Goal: Transaction & Acquisition: Purchase product/service

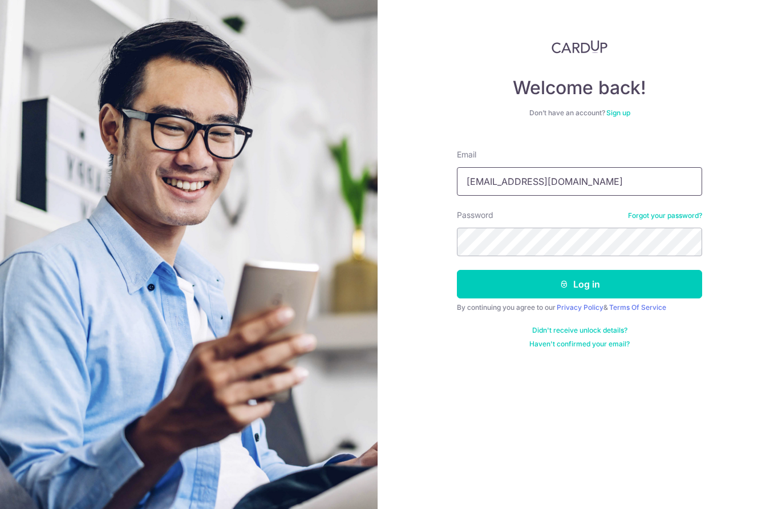
type input "songofjoy009@gmail.com"
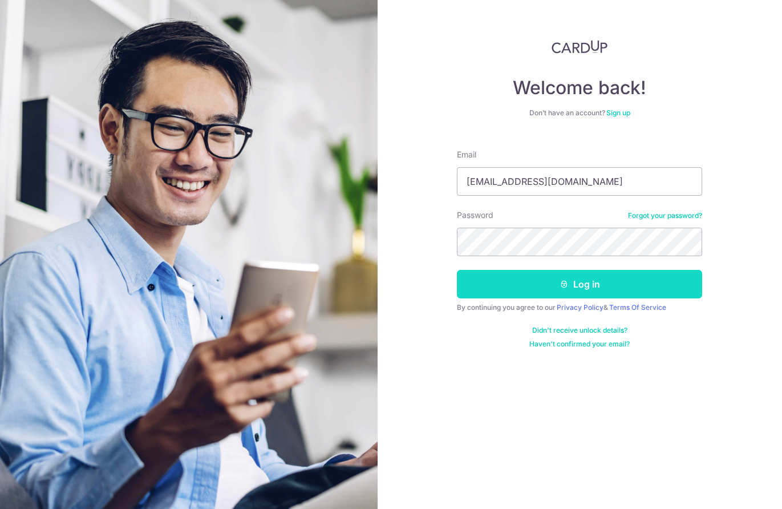
click at [609, 281] on button "Log in" at bounding box center [579, 284] width 245 height 29
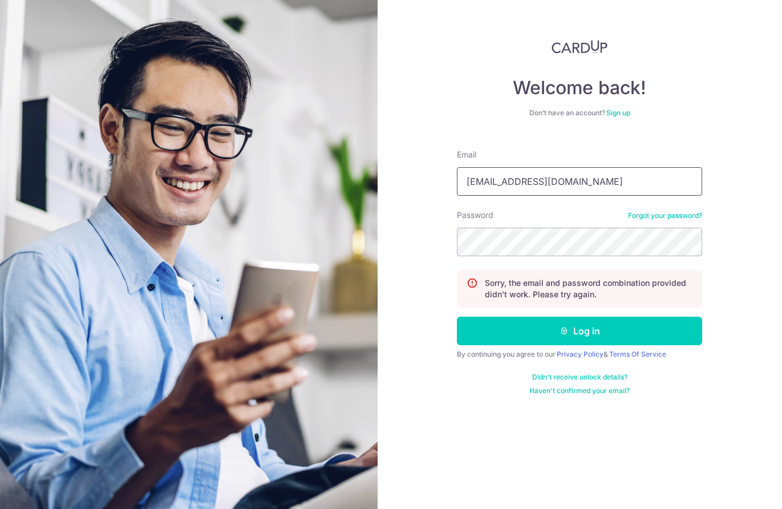
type input "[EMAIL_ADDRESS][DOMAIN_NAME]"
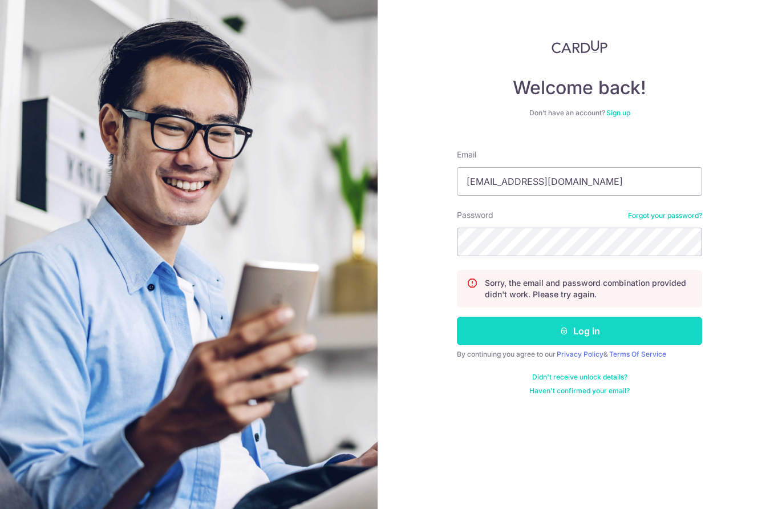
click at [580, 327] on button "Log in" at bounding box center [579, 331] width 245 height 29
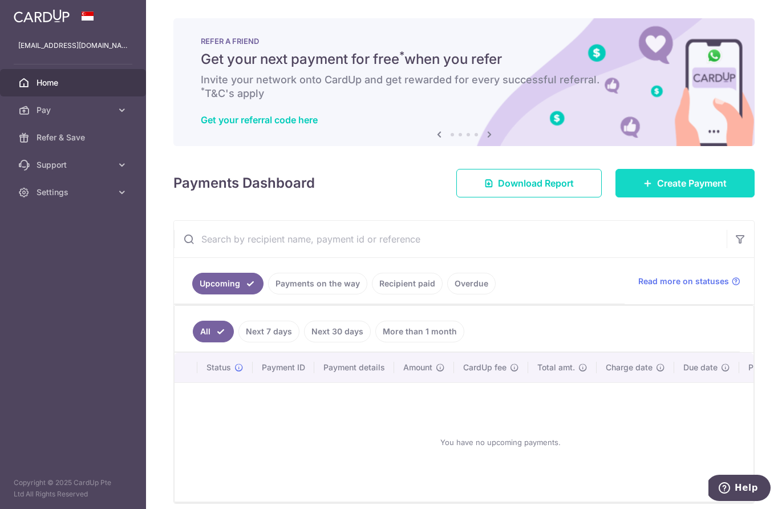
click at [660, 191] on link "Create Payment" at bounding box center [685, 183] width 139 height 29
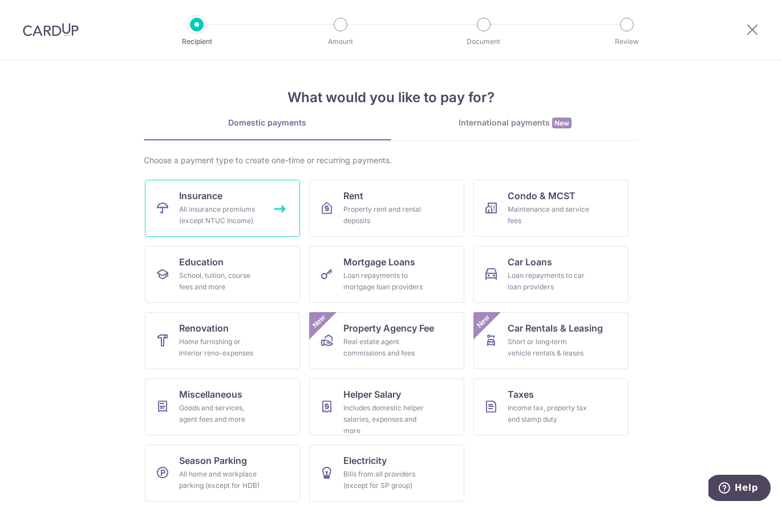
click at [191, 218] on div "All insurance premiums (except NTUC Income)" at bounding box center [220, 215] width 82 height 23
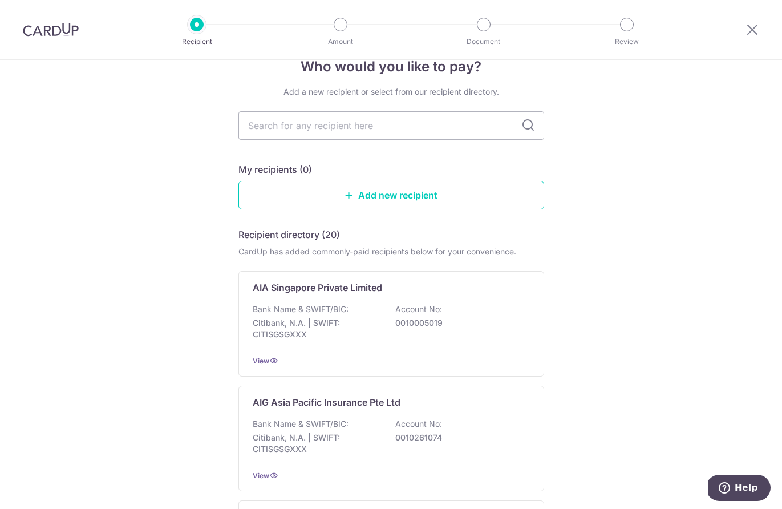
scroll to position [26, 0]
click at [420, 322] on p "0010005019" at bounding box center [459, 323] width 128 height 11
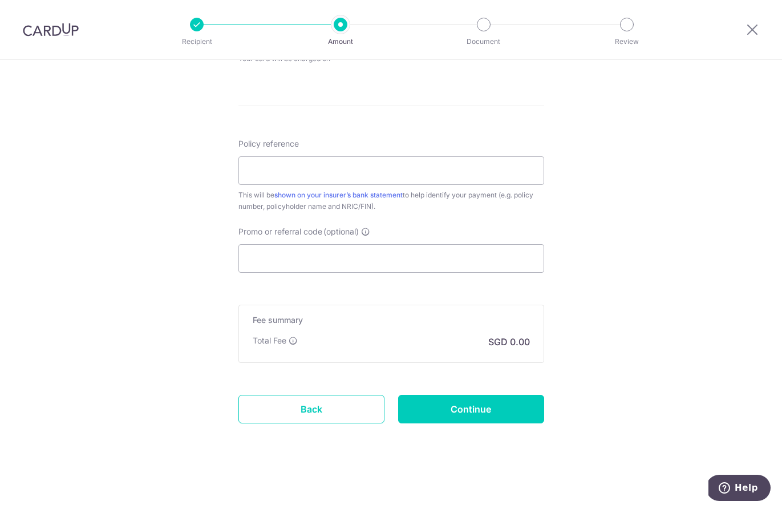
scroll to position [583, 0]
click at [258, 261] on input "Promo or referral code (optional)" at bounding box center [391, 258] width 306 height 29
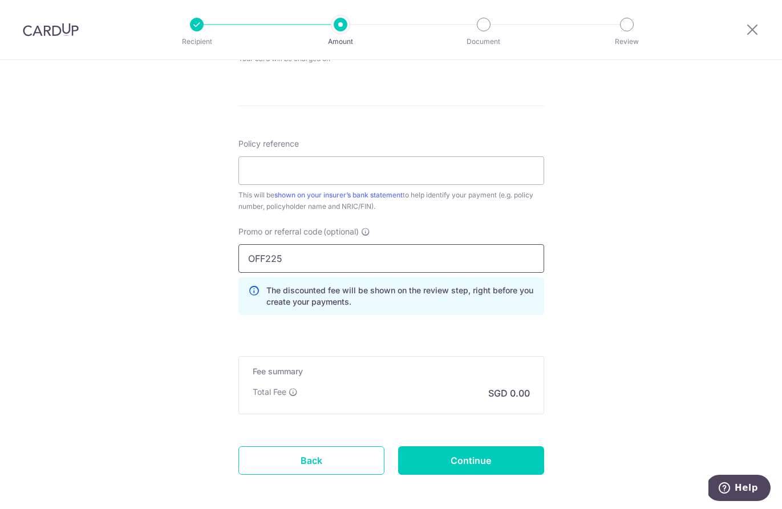
type input "OFF225"
click at [147, 224] on div "Tell us more about your payment Enter payment amount SGD Select Card Select opt…" at bounding box center [391, 18] width 782 height 1083
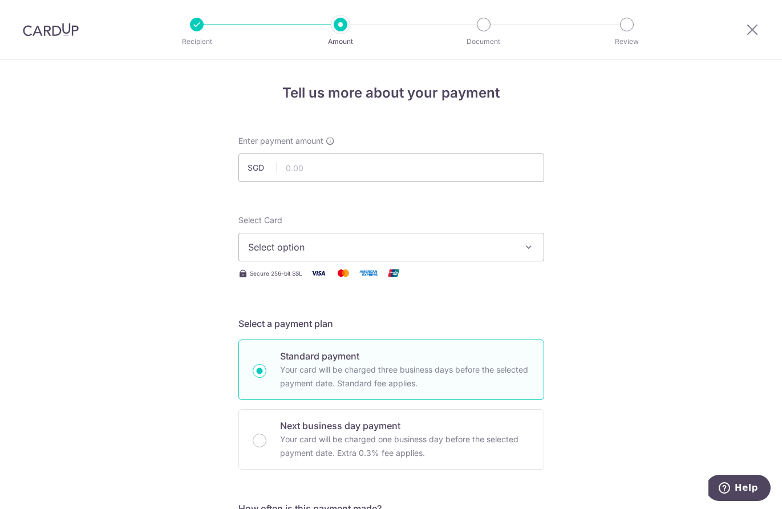
scroll to position [0, 0]
click at [315, 169] on input "text" at bounding box center [391, 167] width 306 height 29
type input "3,200.00"
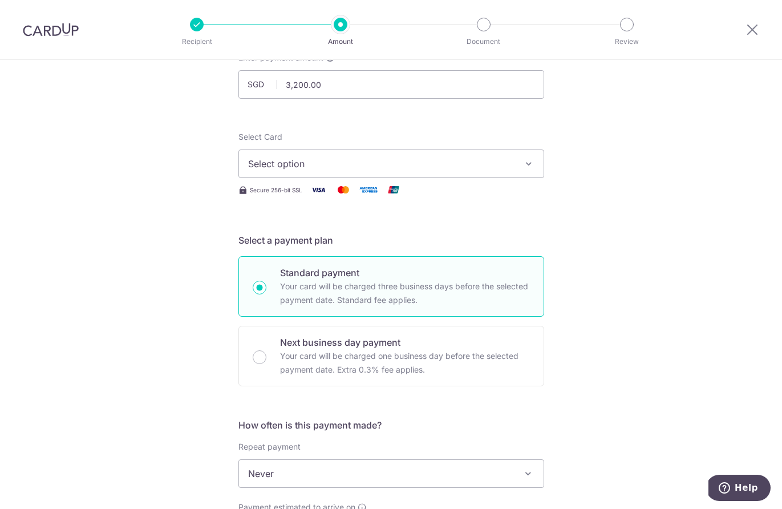
scroll to position [84, 0]
click at [330, 175] on button "Select option" at bounding box center [391, 163] width 306 height 29
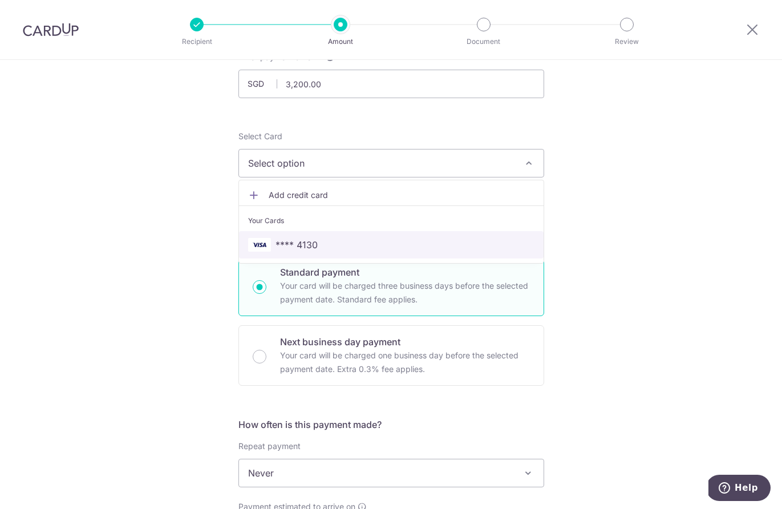
click at [254, 249] on img at bounding box center [259, 245] width 23 height 14
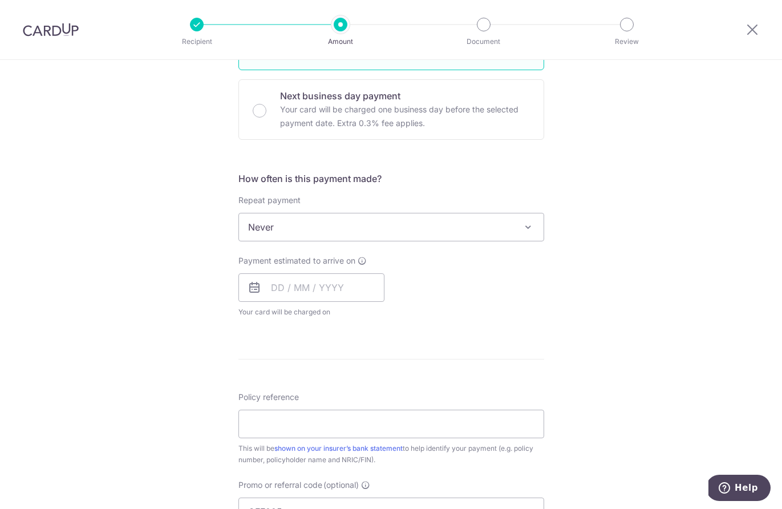
scroll to position [329, 0]
click at [297, 290] on input "text" at bounding box center [311, 288] width 146 height 29
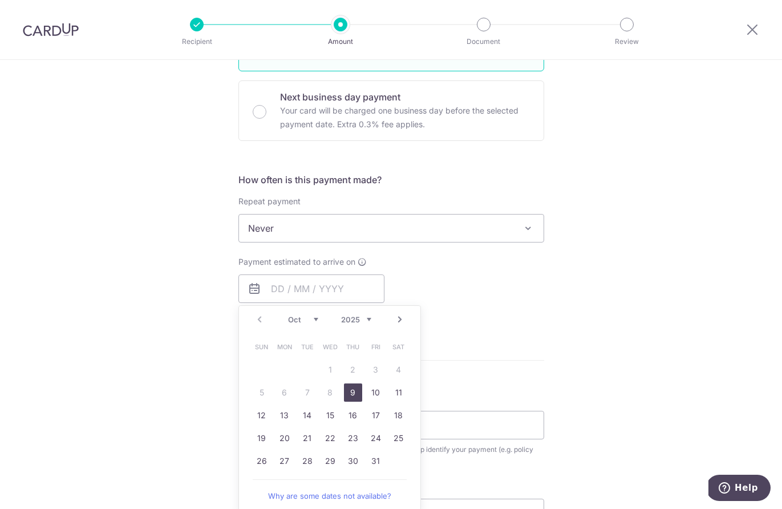
click at [349, 394] on link "9" at bounding box center [353, 392] width 18 height 18
type input "09/10/2025"
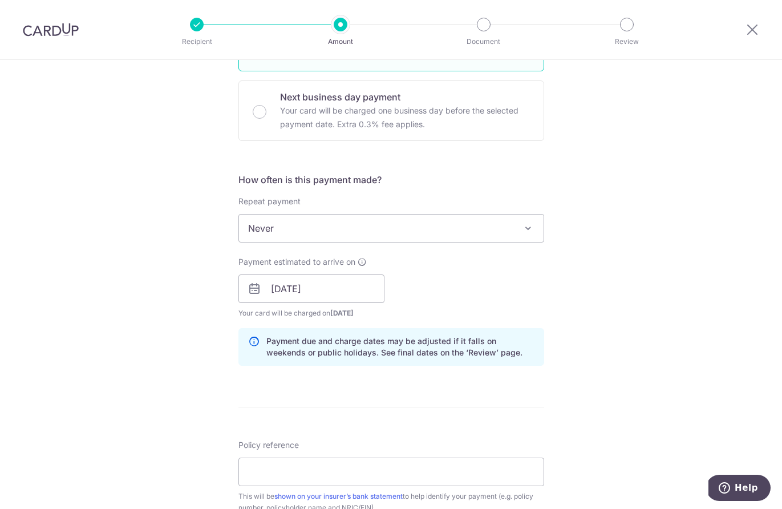
click at [122, 342] on div "Tell us more about your payment Enter payment amount SGD 3,200.00 3200.00 Selec…" at bounding box center [391, 296] width 782 height 1130
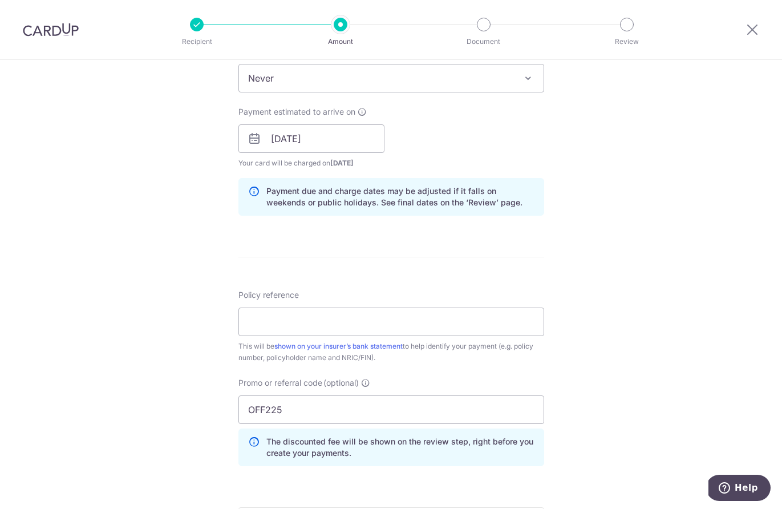
scroll to position [493, 0]
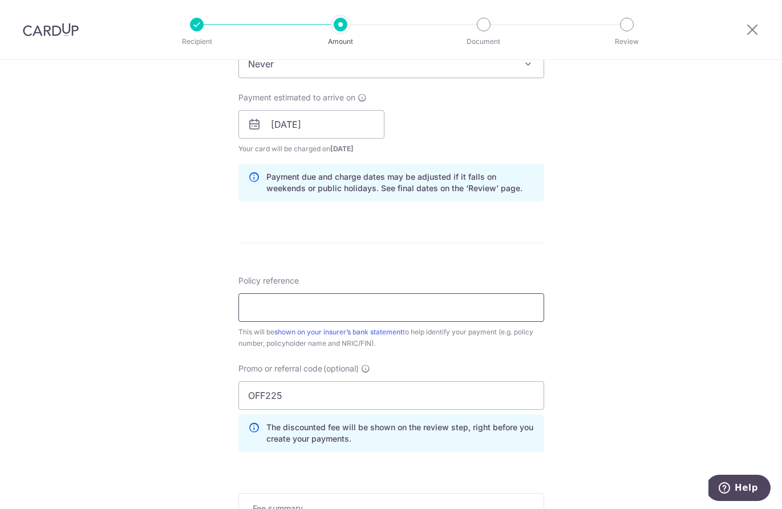
click at [273, 307] on input "Policy reference" at bounding box center [391, 307] width 306 height 29
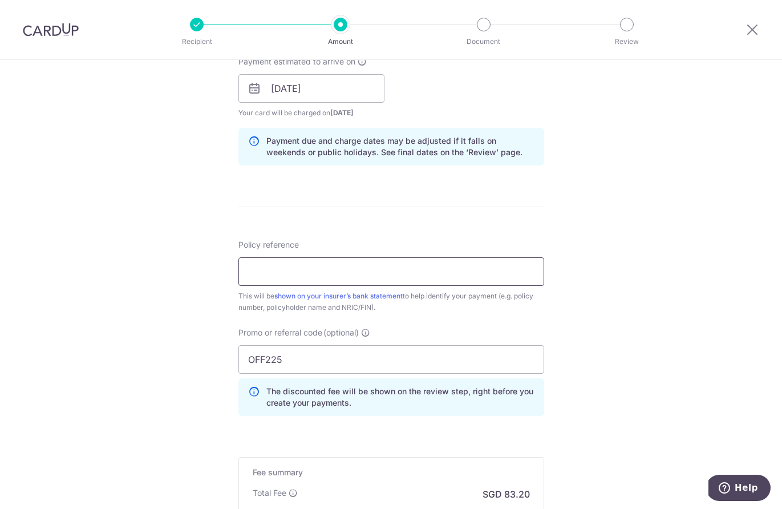
scroll to position [540, 0]
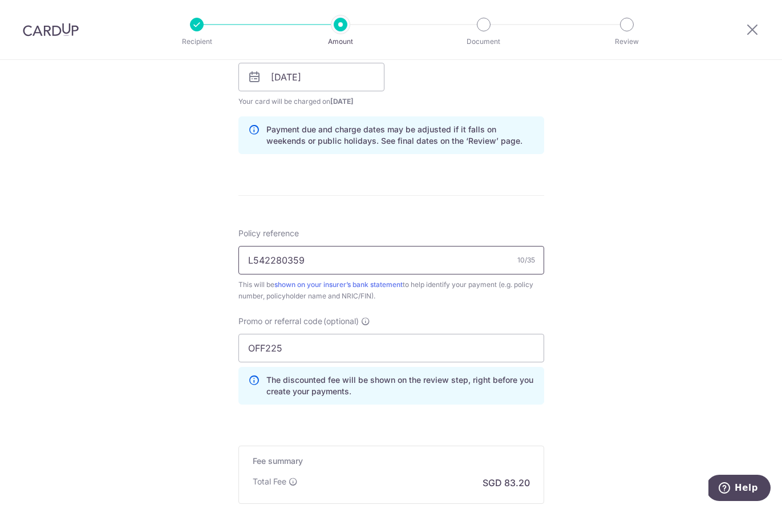
type input "L542280359"
click at [98, 290] on div "Tell us more about your payment Enter payment amount SGD 3,200.00 3200.00 Selec…" at bounding box center [391, 85] width 782 height 1130
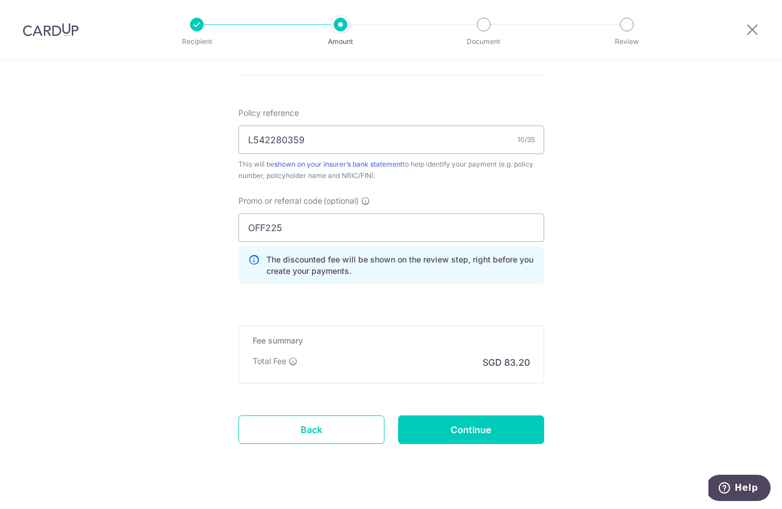
scroll to position [671, 0]
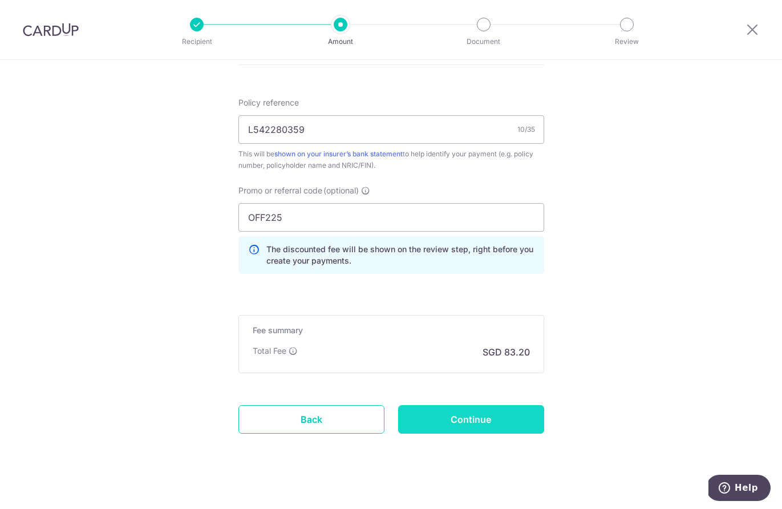
click at [519, 423] on input "Continue" at bounding box center [471, 419] width 146 height 29
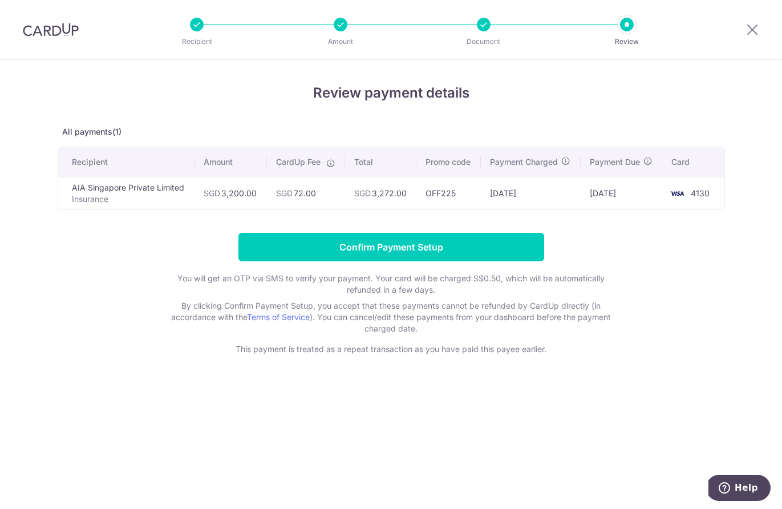
click at [101, 283] on form "Confirm Payment Setup You will get an OTP via SMS to verify your payment. Your …" at bounding box center [391, 294] width 667 height 122
click at [98, 240] on form "Confirm Payment Setup You will get an OTP via SMS to verify your payment. Your …" at bounding box center [391, 294] width 667 height 122
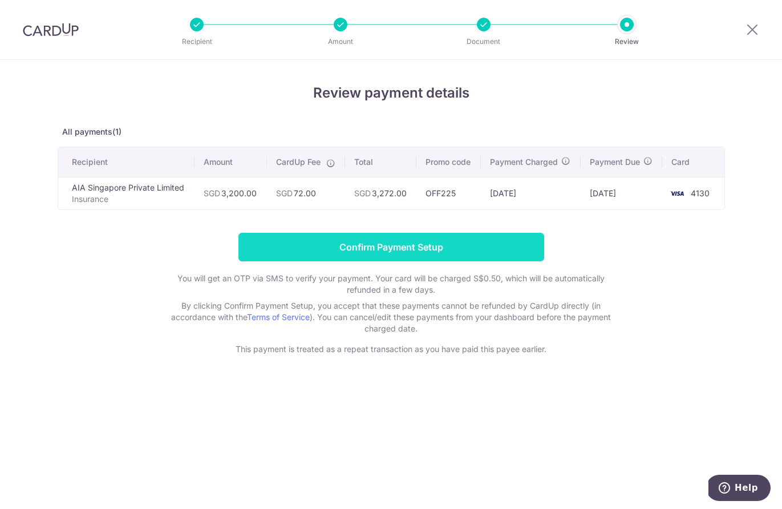
click at [368, 244] on input "Confirm Payment Setup" at bounding box center [391, 247] width 306 height 29
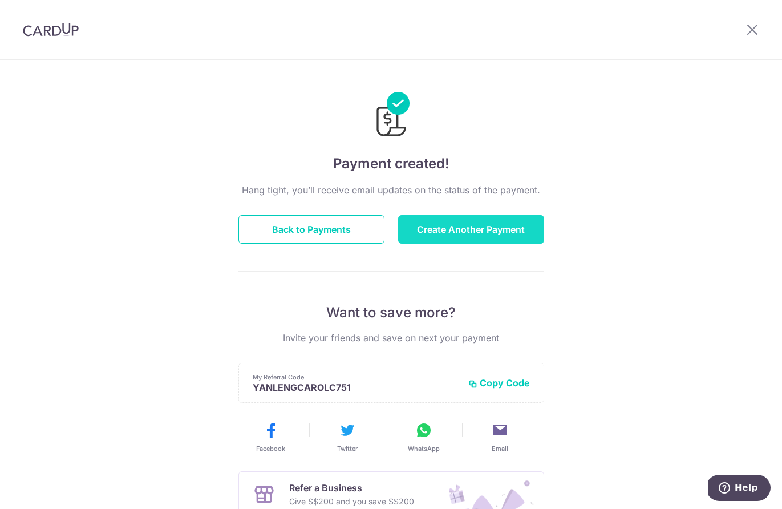
click at [442, 231] on button "Create Another Payment" at bounding box center [471, 229] width 146 height 29
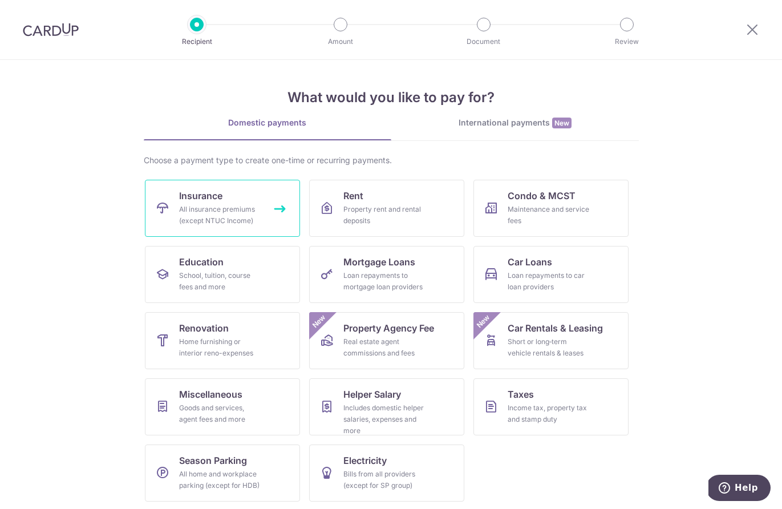
click at [160, 216] on link "Insurance All insurance premiums (except NTUC Income)" at bounding box center [222, 208] width 155 height 57
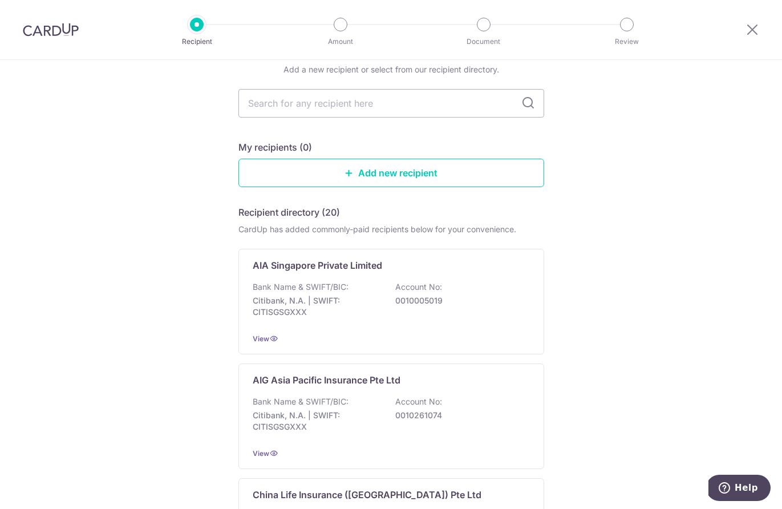
scroll to position [50, 0]
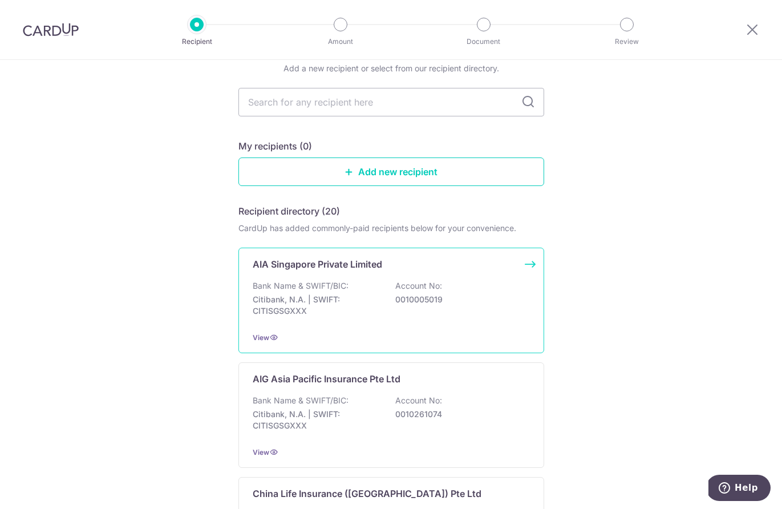
click at [337, 290] on p "Bank Name & SWIFT/BIC:" at bounding box center [301, 285] width 96 height 11
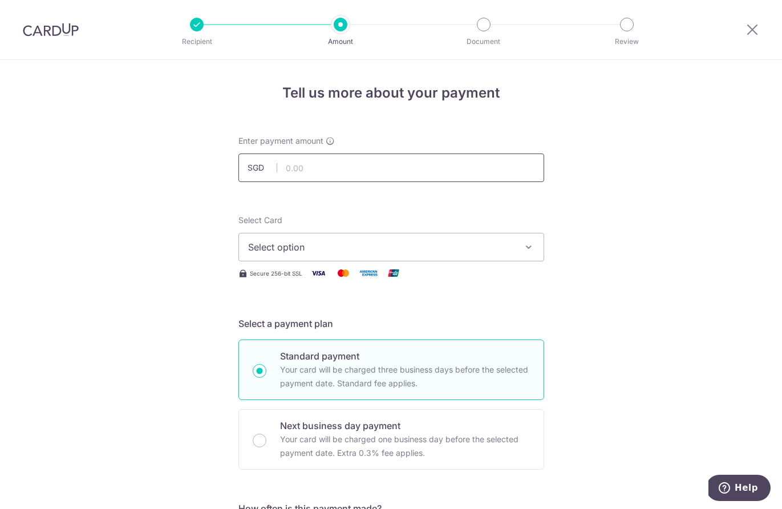
click at [326, 177] on input "text" at bounding box center [391, 167] width 306 height 29
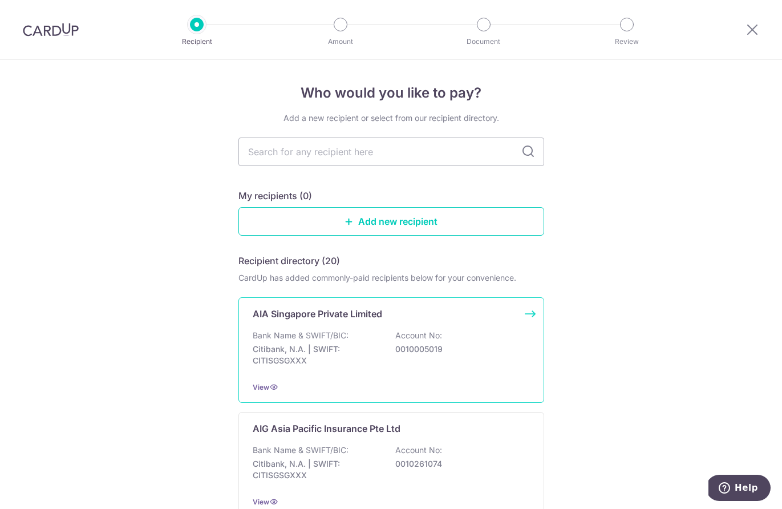
scroll to position [34, 0]
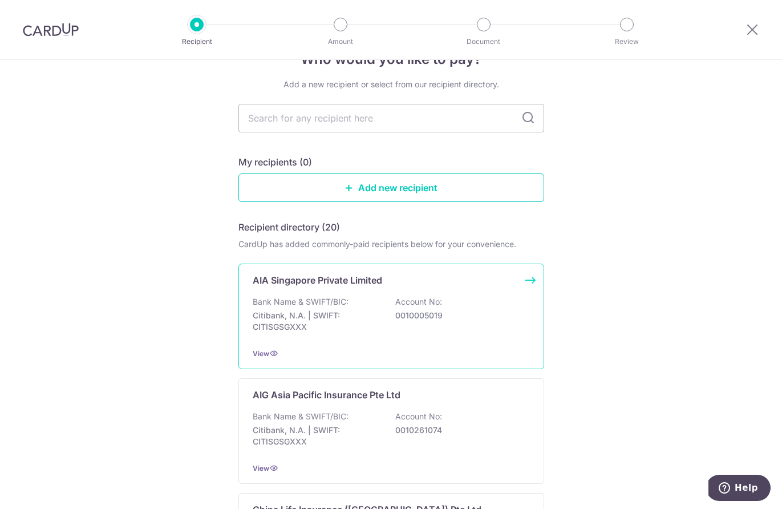
click at [342, 329] on p "Citibank, N.A. | SWIFT: CITISGSGXXX" at bounding box center [317, 321] width 128 height 23
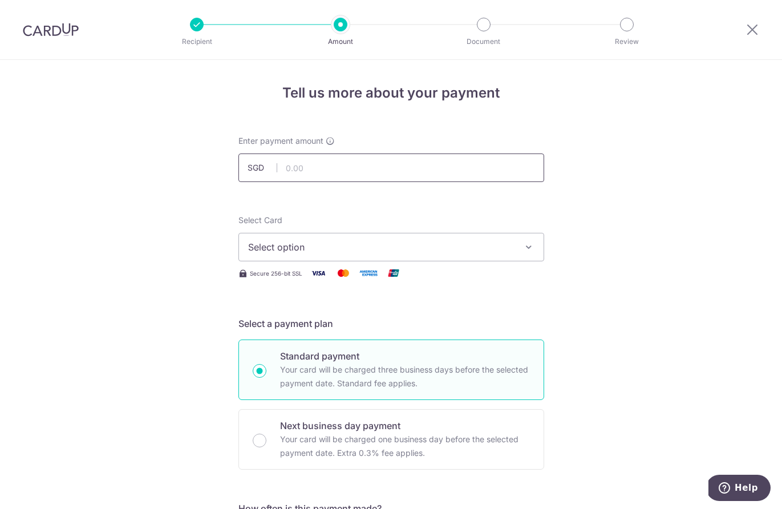
click at [315, 173] on input "text" at bounding box center [391, 167] width 306 height 29
click at [345, 258] on button "Select option" at bounding box center [391, 247] width 306 height 29
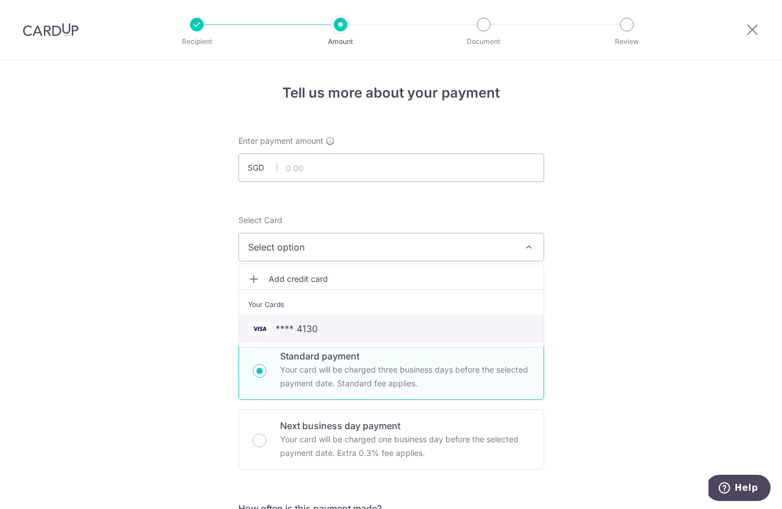
click at [293, 329] on span "**** 4130" at bounding box center [297, 329] width 42 height 14
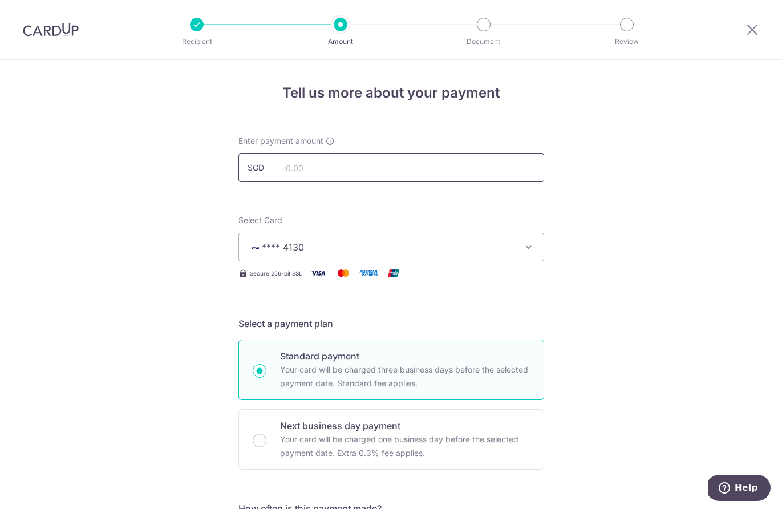
click at [310, 170] on input "text" at bounding box center [391, 167] width 306 height 29
type input "516.37"
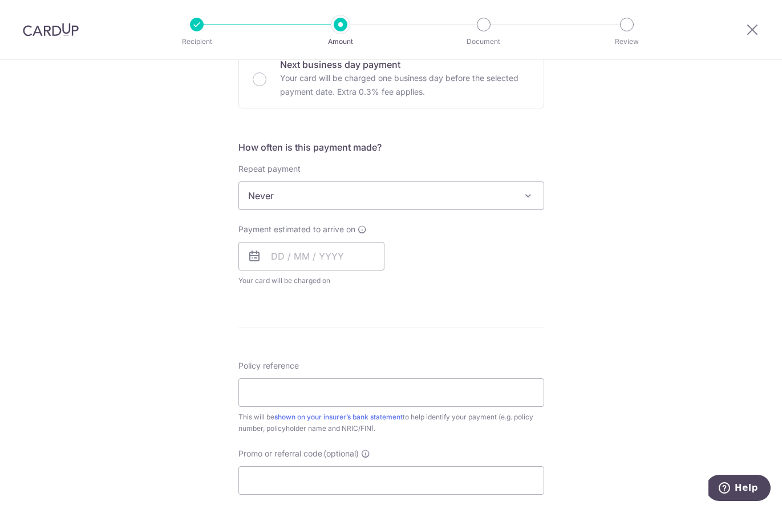
scroll to position [370, 0]
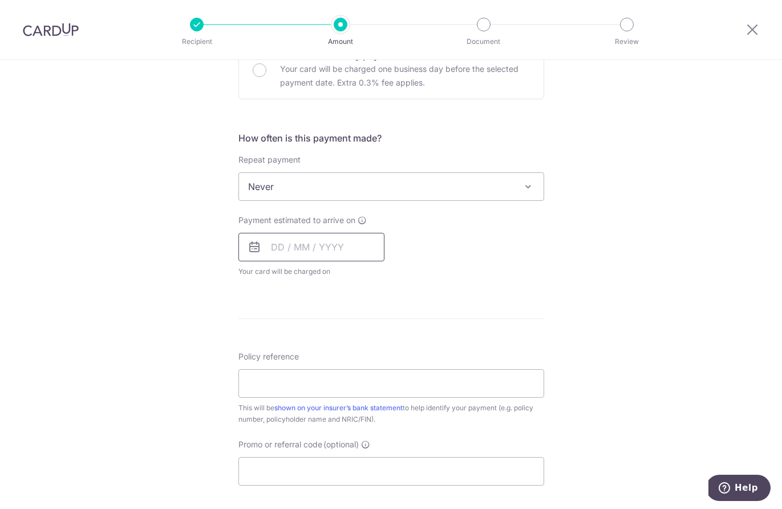
click at [279, 242] on input "text" at bounding box center [311, 247] width 146 height 29
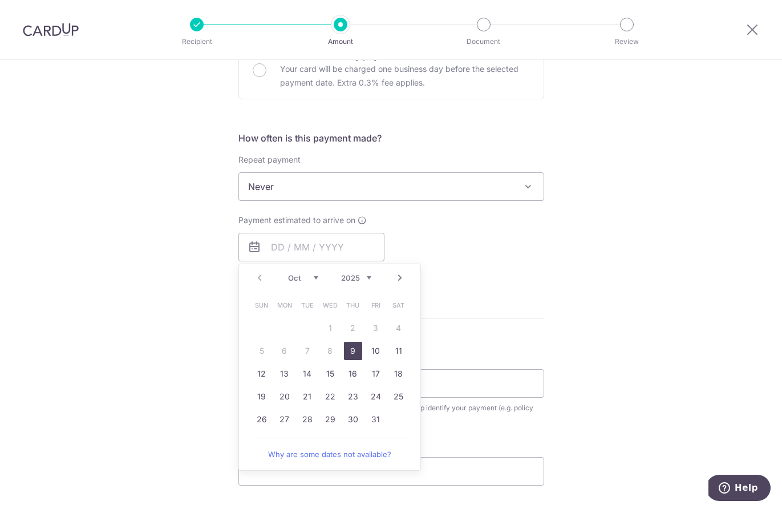
click at [352, 346] on link "9" at bounding box center [353, 351] width 18 height 18
type input "09/10/2025"
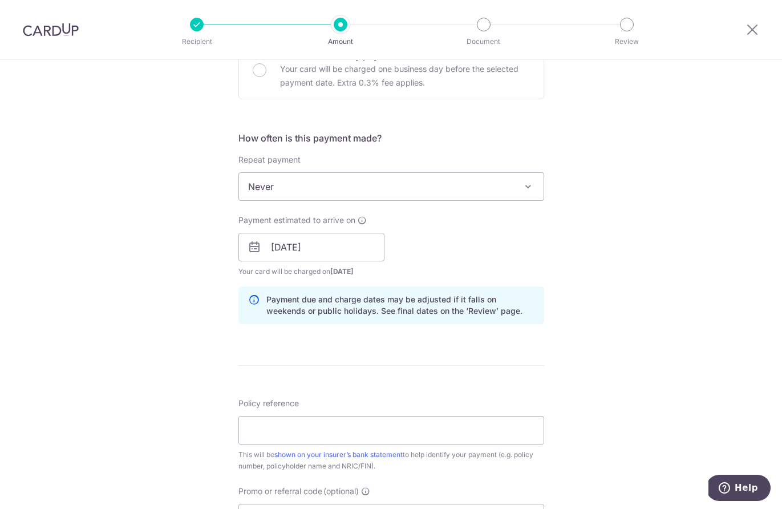
click at [143, 289] on div "Tell us more about your payment Enter payment amount SGD 516.37 516.37 Select C…" at bounding box center [391, 229] width 782 height 1079
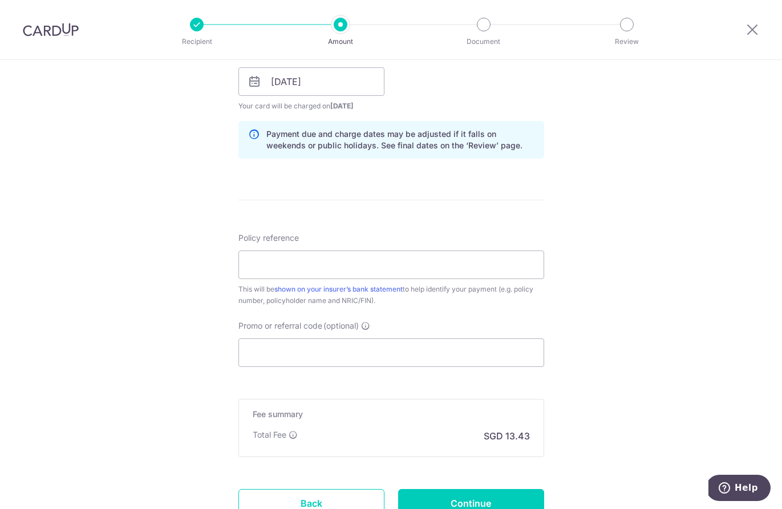
scroll to position [541, 0]
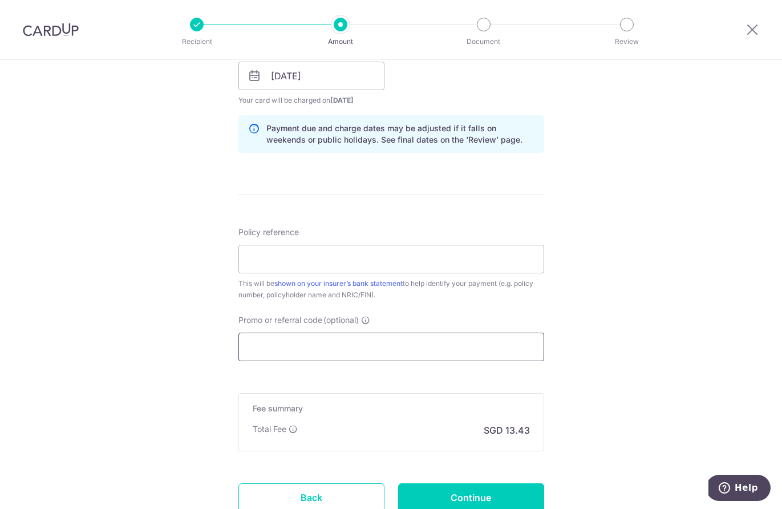
click at [274, 338] on input "Promo or referral code (optional)" at bounding box center [391, 347] width 306 height 29
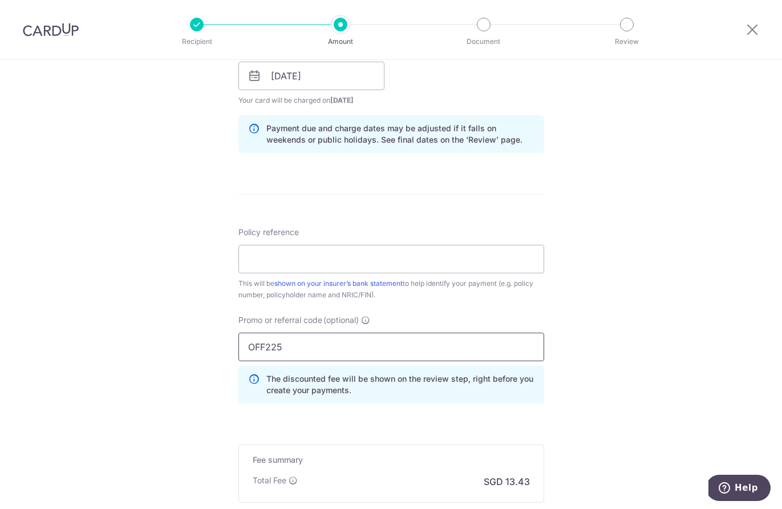
type input "OFF225"
click at [137, 272] on div "Tell us more about your payment Enter payment amount SGD 516.37 516.37 Select C…" at bounding box center [391, 84] width 782 height 1130
click at [252, 254] on input "Policy reference" at bounding box center [391, 259] width 306 height 29
type input "P511785827"
click at [210, 254] on div "Tell us more about your payment Enter payment amount SGD 516.37 516.37 Select C…" at bounding box center [391, 84] width 782 height 1130
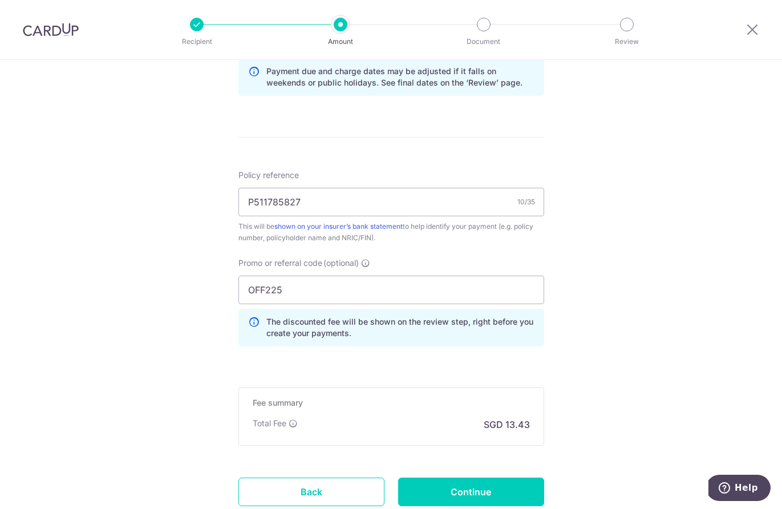
scroll to position [671, 0]
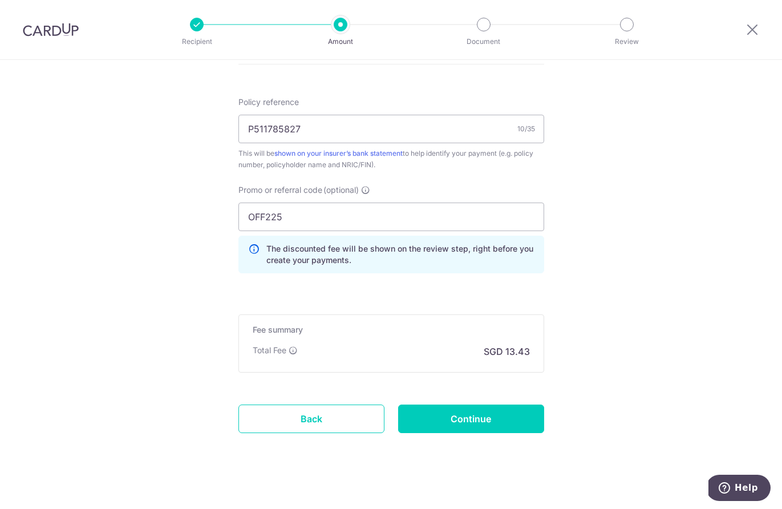
click at [497, 415] on input "Continue" at bounding box center [471, 418] width 146 height 29
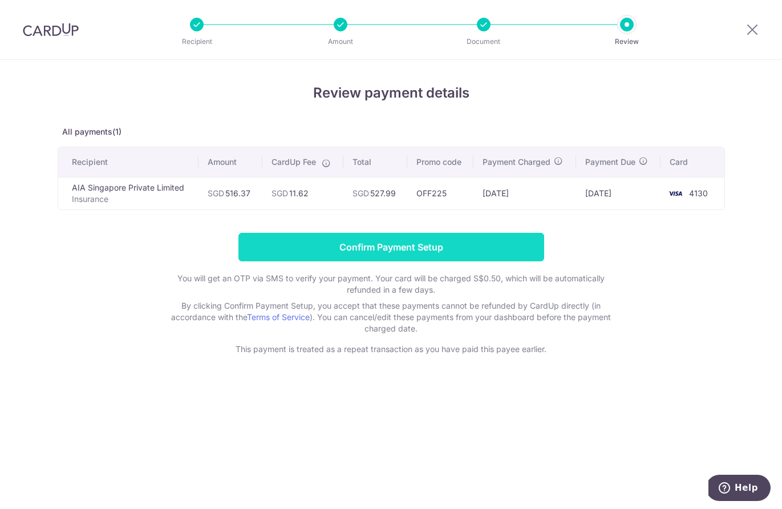
click at [385, 256] on input "Confirm Payment Setup" at bounding box center [391, 247] width 306 height 29
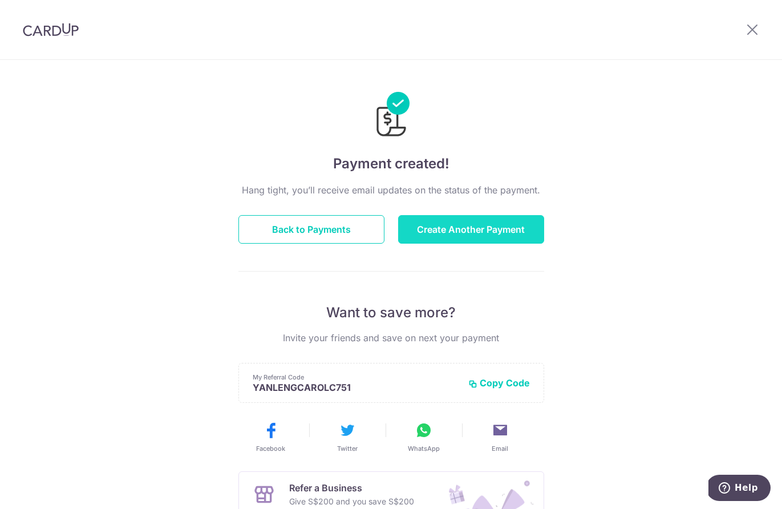
click at [431, 224] on button "Create Another Payment" at bounding box center [471, 229] width 146 height 29
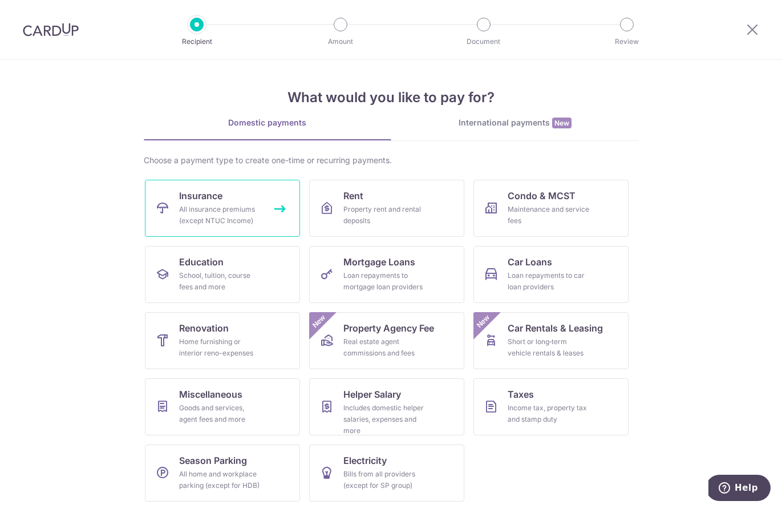
click at [181, 212] on div "All insurance premiums (except NTUC Income)" at bounding box center [220, 215] width 82 height 23
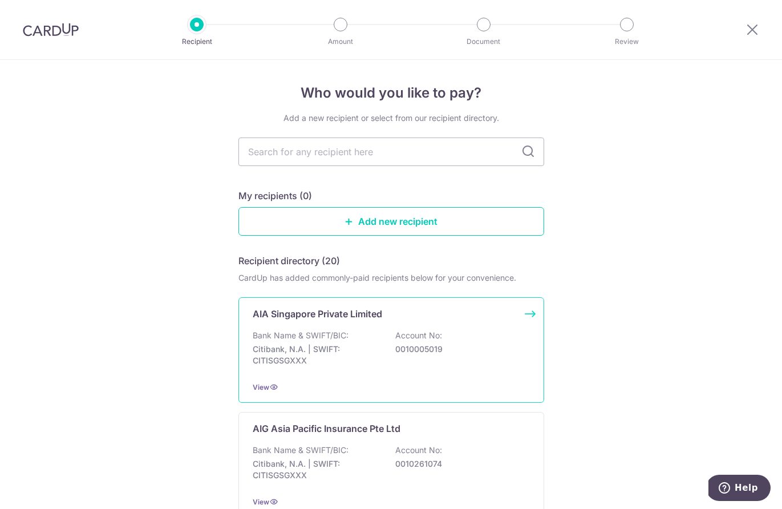
click at [388, 357] on div "Bank Name & SWIFT/BIC: Citibank, N.A. | SWIFT: CITISGSGXXX Account No: 00100050…" at bounding box center [391, 351] width 277 height 42
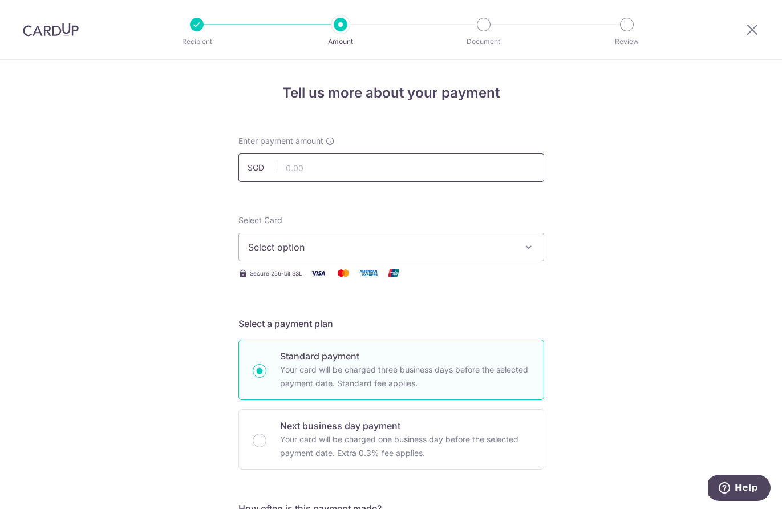
click at [308, 165] on input "text" at bounding box center [391, 167] width 306 height 29
click at [288, 169] on input "text" at bounding box center [391, 167] width 306 height 29
type input "179.63"
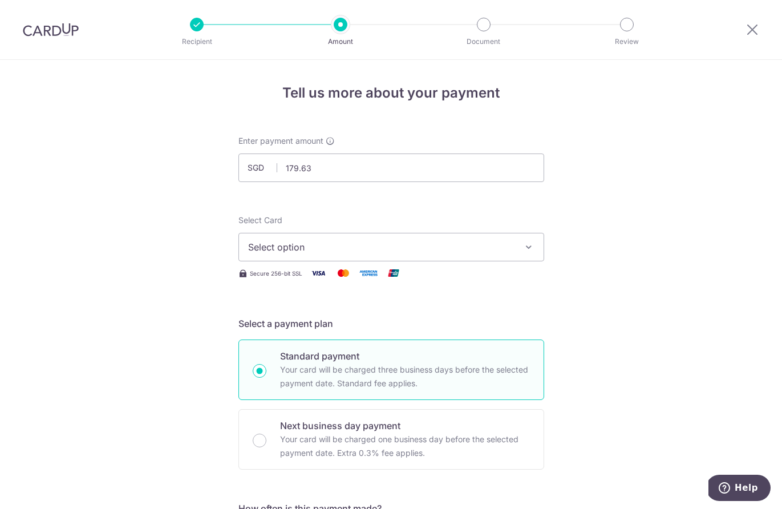
scroll to position [55, 0]
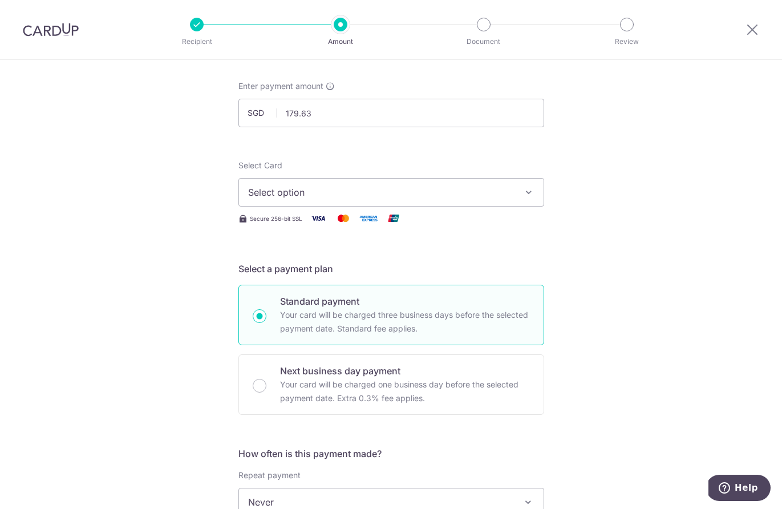
click at [288, 196] on span "Select option" at bounding box center [381, 192] width 266 height 14
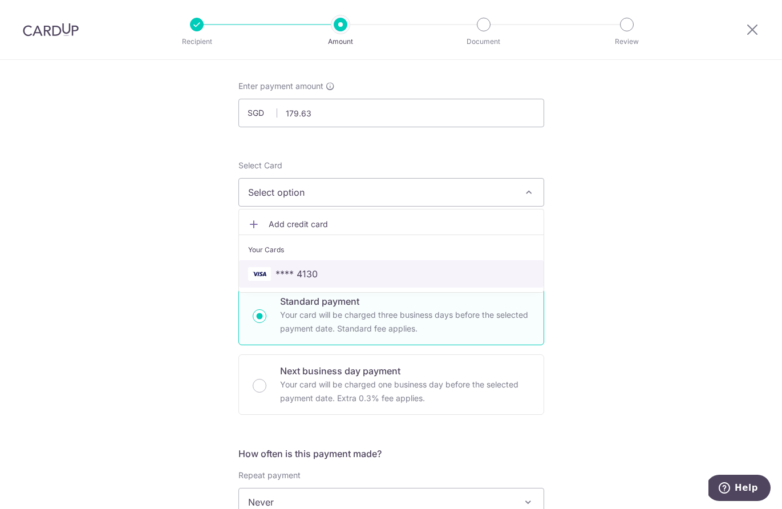
click at [268, 271] on img at bounding box center [259, 274] width 23 height 14
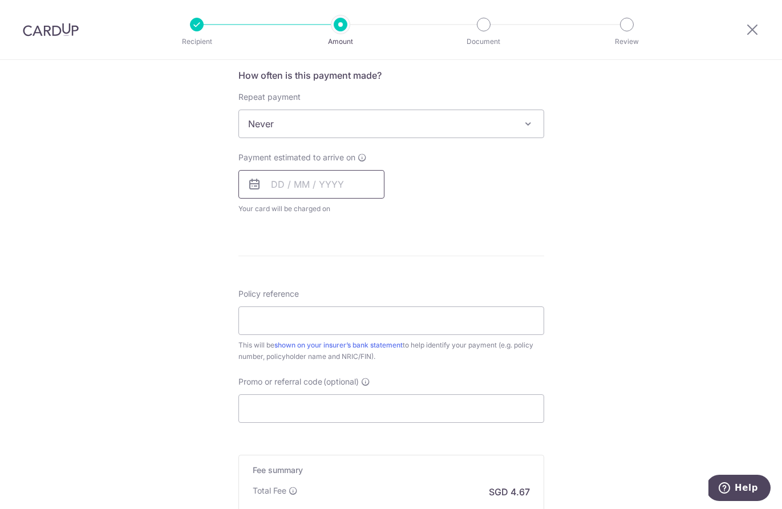
scroll to position [434, 0]
click at [282, 191] on input "text" at bounding box center [311, 183] width 146 height 29
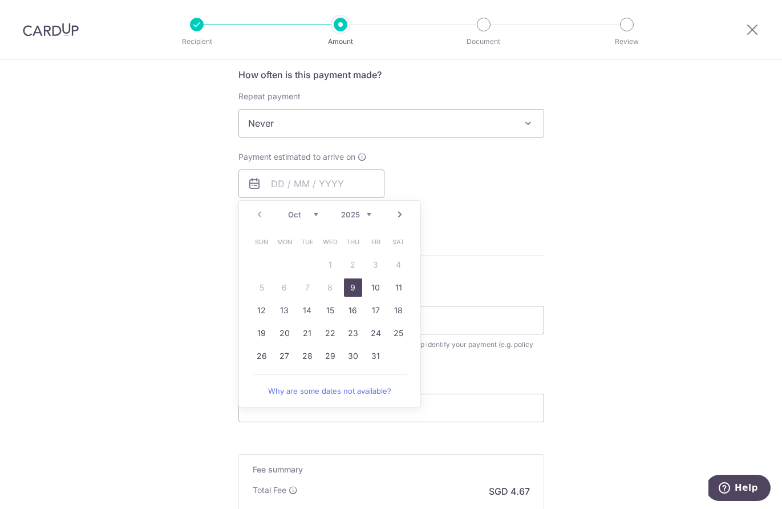
click at [350, 282] on link "9" at bounding box center [353, 287] width 18 height 18
type input "[DATE]"
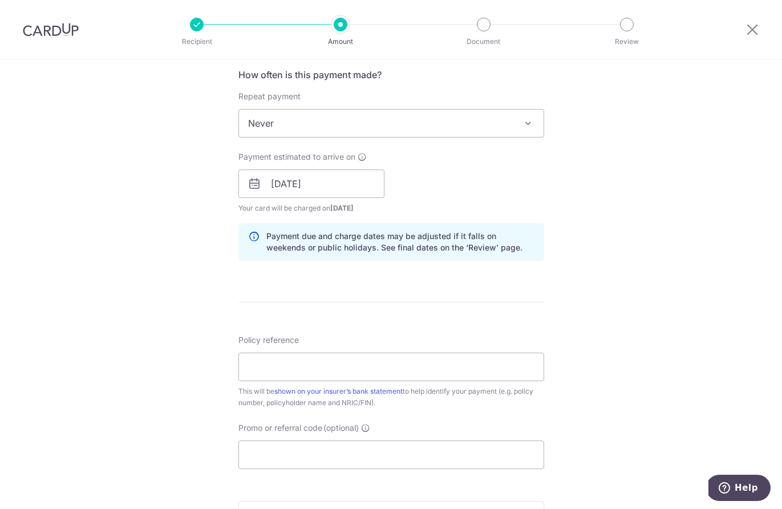
click at [139, 253] on div "Tell us more about your payment Enter payment amount SGD 179.63 179.63 Select C…" at bounding box center [391, 165] width 782 height 1079
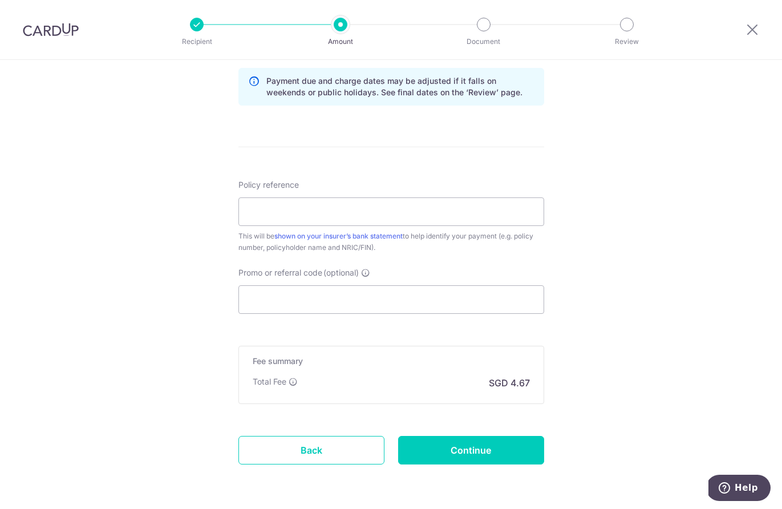
scroll to position [590, 0]
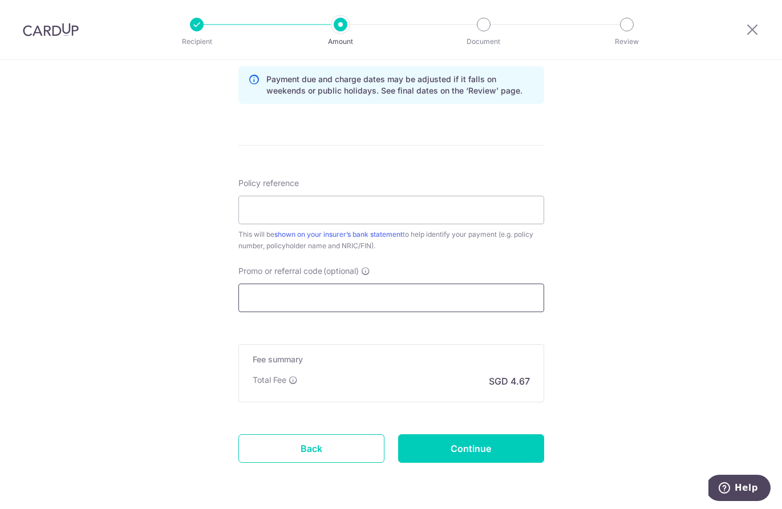
click at [309, 309] on input "Promo or referral code (optional)" at bounding box center [391, 298] width 306 height 29
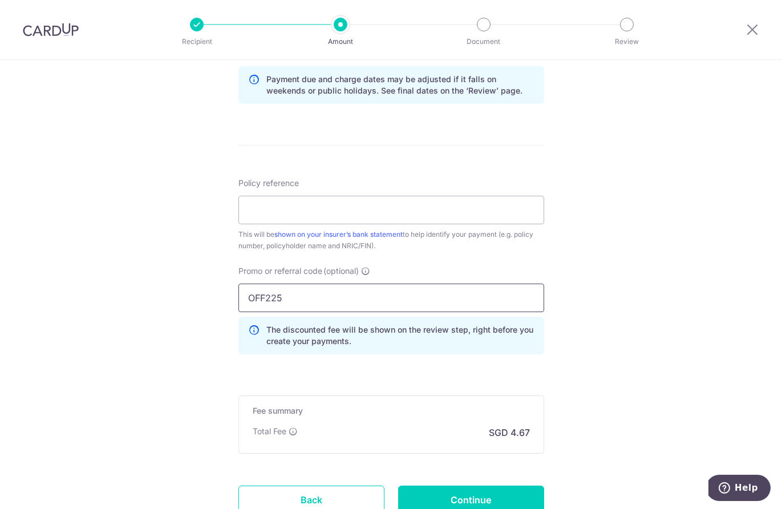
scroll to position [590, 0]
type input "OFF225"
click at [314, 221] on input "Policy reference" at bounding box center [391, 210] width 306 height 29
type input "P559183782"
click at [168, 224] on div "Tell us more about your payment Enter payment amount SGD 179.63 179.63 Select C…" at bounding box center [391, 35] width 782 height 1130
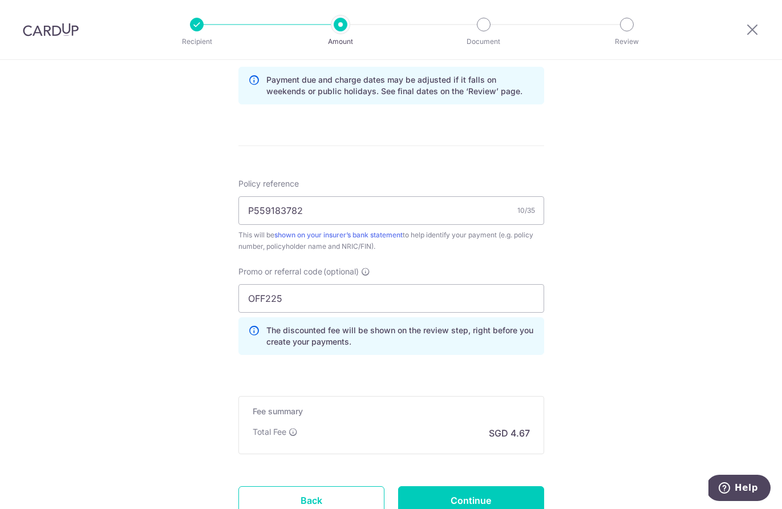
scroll to position [622, 0]
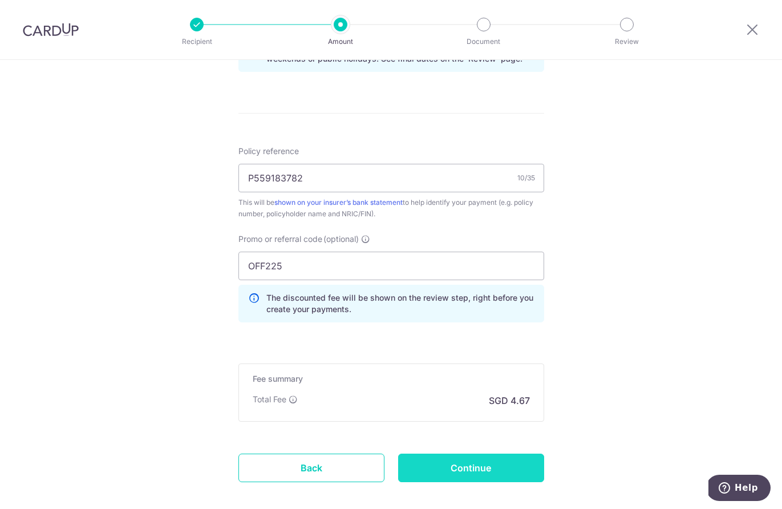
click at [455, 456] on input "Continue" at bounding box center [471, 468] width 146 height 29
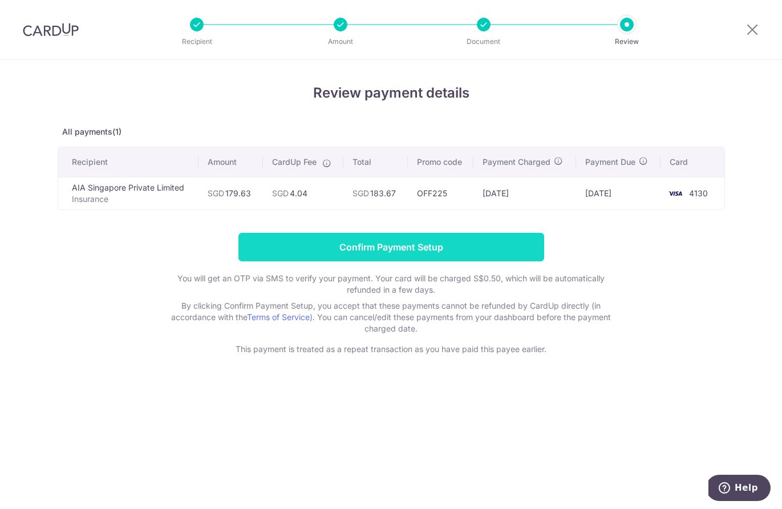
click at [377, 253] on input "Confirm Payment Setup" at bounding box center [391, 247] width 306 height 29
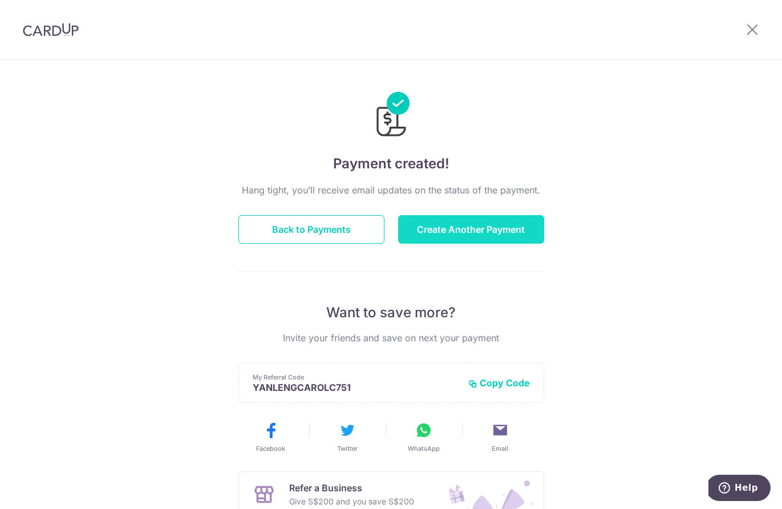
click at [452, 232] on button "Create Another Payment" at bounding box center [471, 229] width 146 height 29
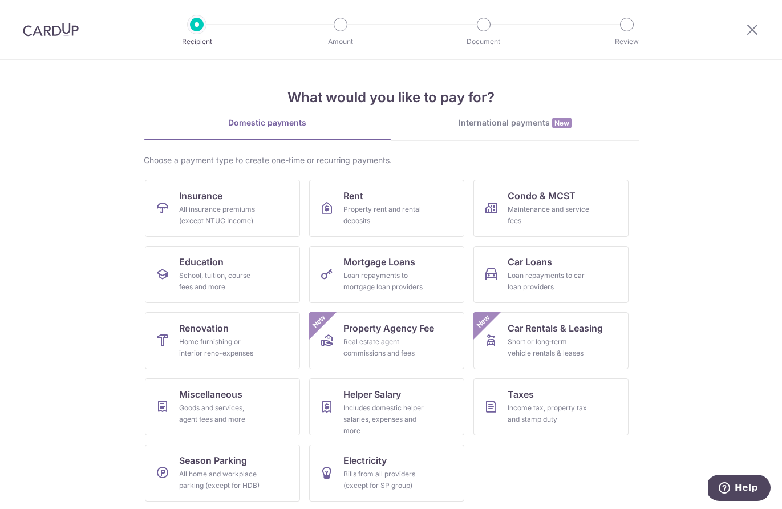
click at [120, 200] on section "What would you like to pay for? Domestic payments International payments New Ch…" at bounding box center [391, 284] width 782 height 449
click at [156, 204] on icon at bounding box center [163, 208] width 14 height 14
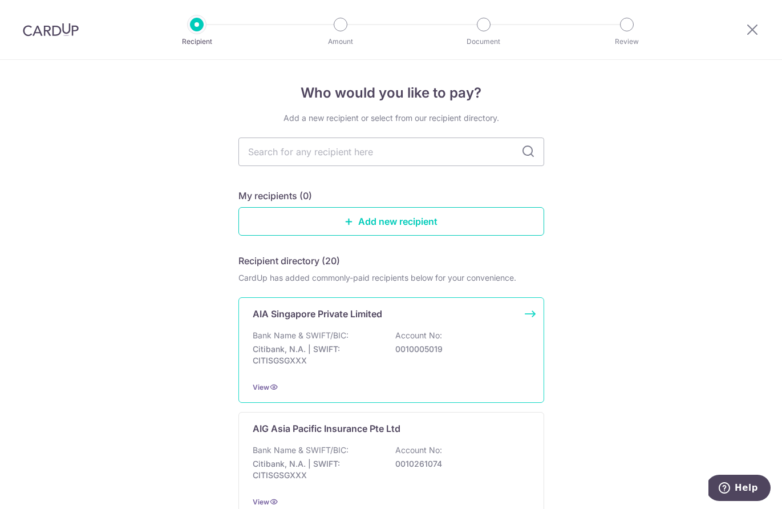
click at [381, 337] on div "Bank Name & SWIFT/BIC: Citibank, N.A. | SWIFT: CITISGSGXXX Account No: 00100050…" at bounding box center [391, 351] width 277 height 42
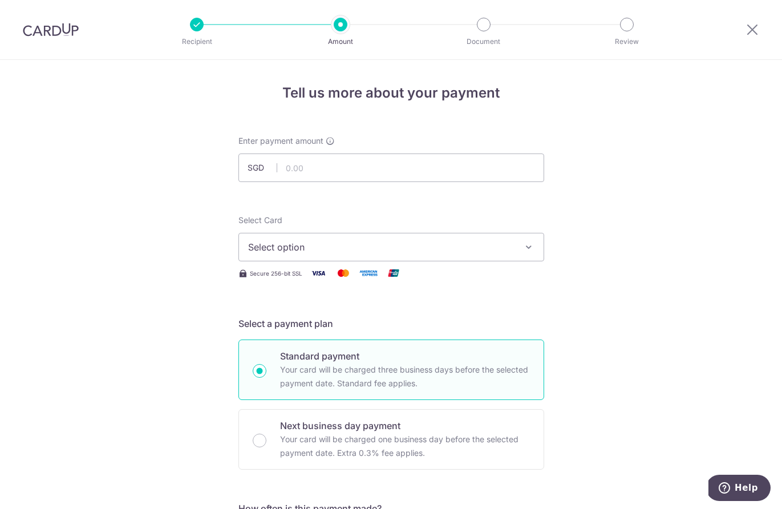
click at [747, 30] on icon at bounding box center [753, 29] width 14 height 14
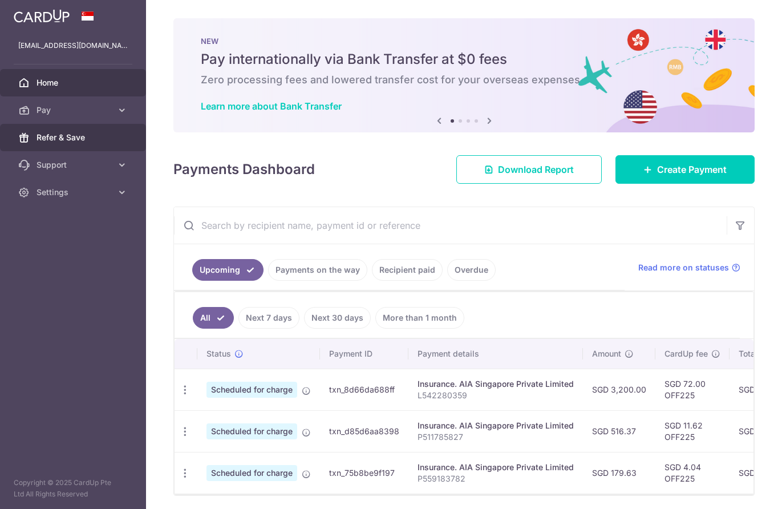
click at [73, 136] on span "Refer & Save" at bounding box center [74, 137] width 75 height 11
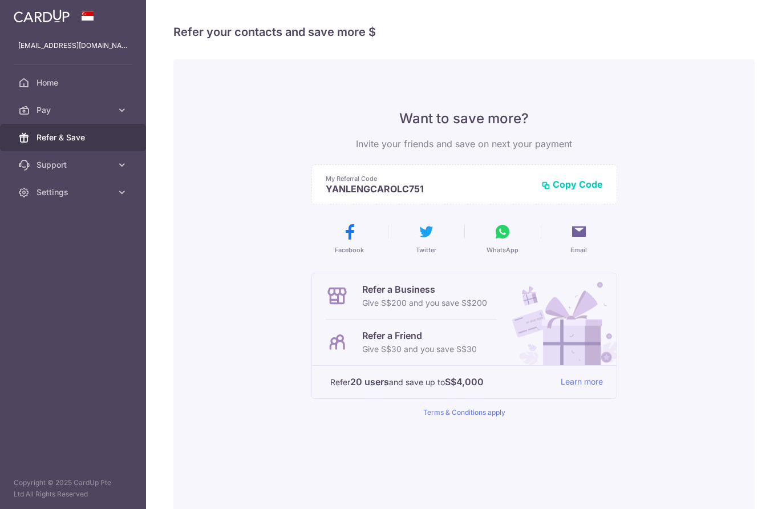
click at [246, 270] on div "Want to save more? Invite your friends and save on next your payment My Referra…" at bounding box center [463, 289] width 581 height 460
click at [76, 85] on span "Home" at bounding box center [74, 82] width 75 height 11
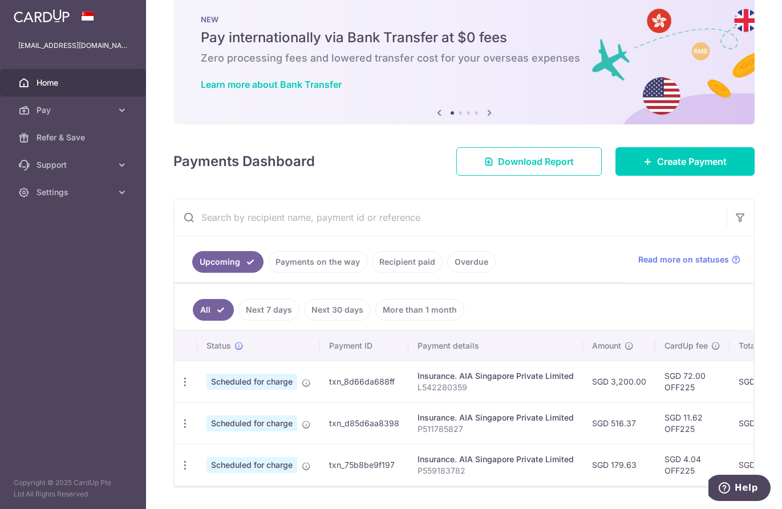
scroll to position [20, 0]
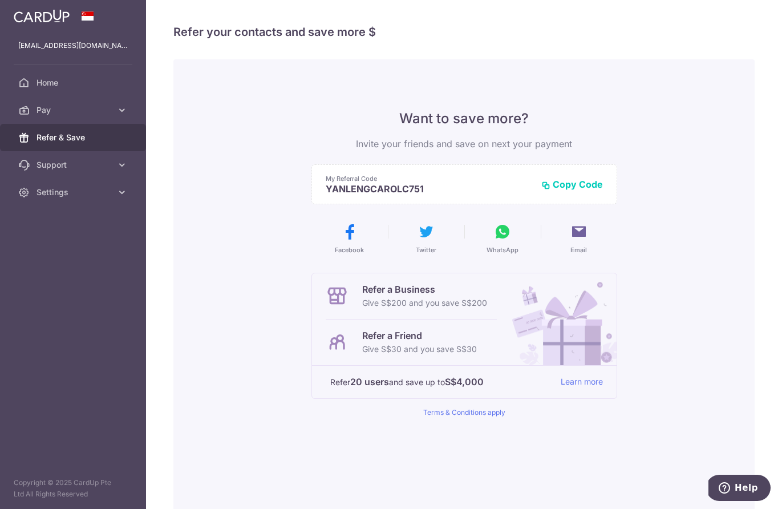
drag, startPoint x: 374, startPoint y: 347, endPoint x: 370, endPoint y: 337, distance: 10.8
click at [481, 348] on div "Refer a Friend Give S$30 and you save S$30" at bounding box center [411, 342] width 171 height 46
click at [271, 291] on div "Want to save more? Invite your friends and save on next your payment My Referra…" at bounding box center [463, 289] width 581 height 460
drag, startPoint x: 373, startPoint y: 298, endPoint x: 477, endPoint y: 309, distance: 105.0
click at [477, 309] on p "Give S$200 and you save S$200" at bounding box center [424, 303] width 125 height 14
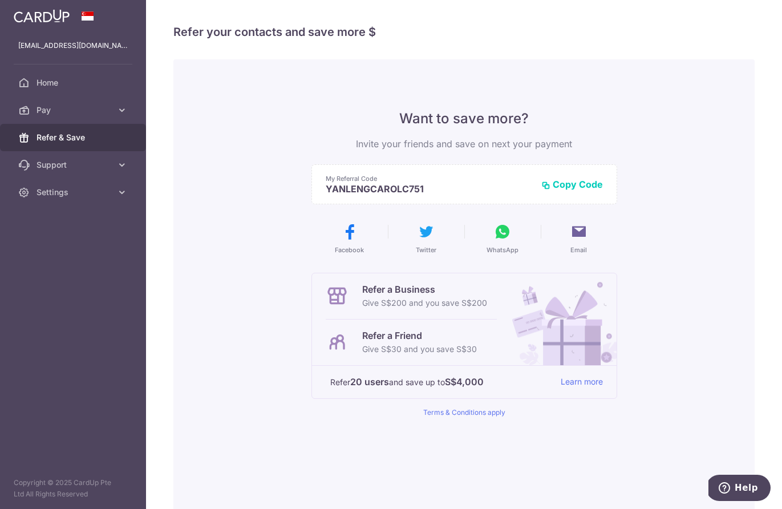
click at [254, 280] on div "Want to save more? Invite your friends and save on next your payment My Referra…" at bounding box center [463, 289] width 581 height 460
drag, startPoint x: 371, startPoint y: 300, endPoint x: 353, endPoint y: 300, distance: 18.3
click at [477, 304] on p "Give S$200 and you save S$200" at bounding box center [424, 303] width 125 height 14
click at [249, 276] on div "Want to save more? Invite your friends and save on next your payment My Referra…" at bounding box center [463, 289] width 581 height 460
click at [54, 85] on span "Home" at bounding box center [74, 82] width 75 height 11
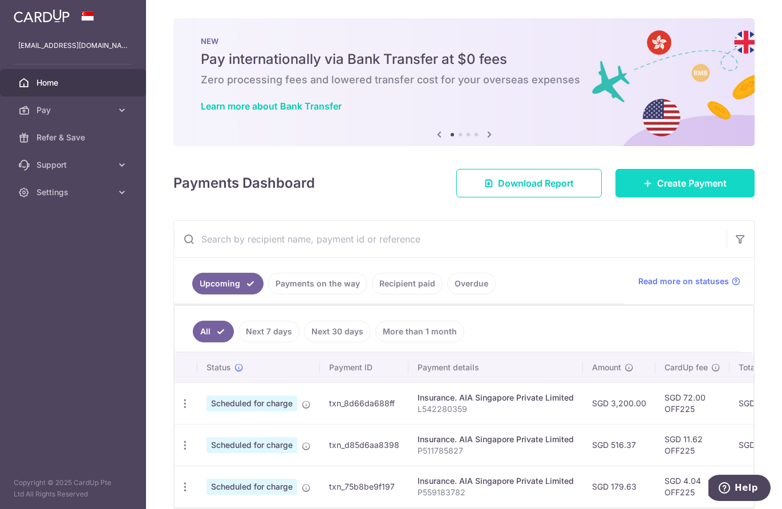
click at [680, 184] on span "Create Payment" at bounding box center [692, 183] width 70 height 14
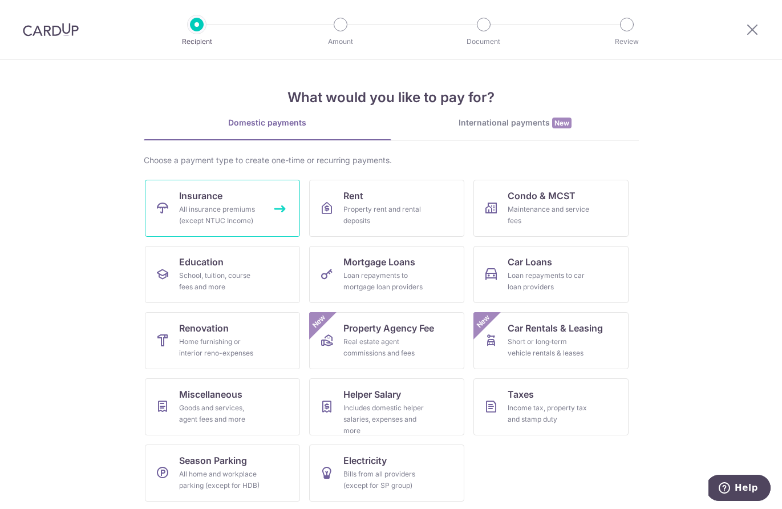
click at [173, 209] on link "Insurance All insurance premiums (except NTUC Income)" at bounding box center [222, 208] width 155 height 57
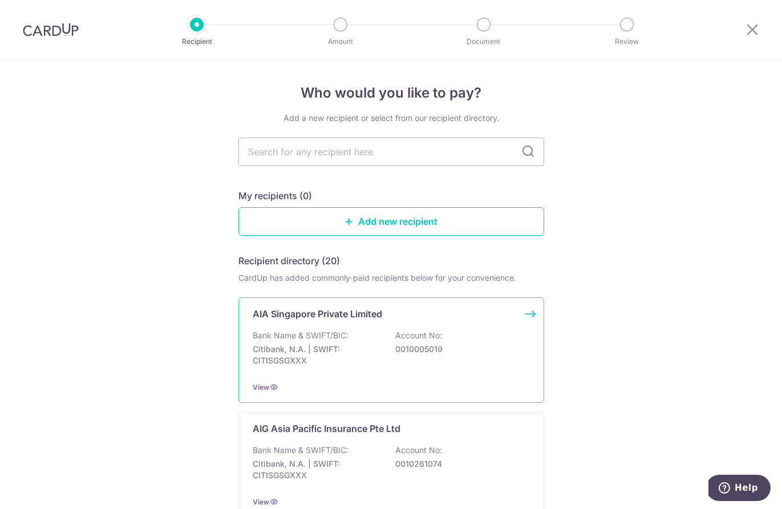
click at [361, 369] on div "Bank Name & SWIFT/BIC: Citibank, N.A. | SWIFT: CITISGSGXXX Account No: 00100050…" at bounding box center [391, 351] width 277 height 42
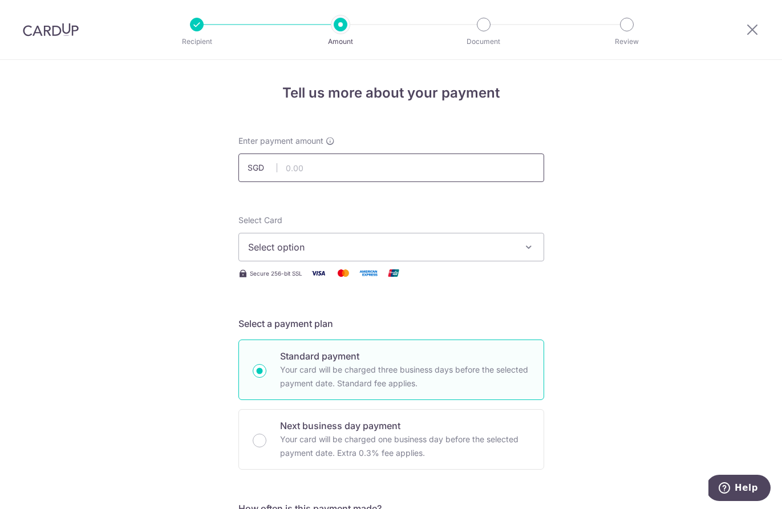
click at [357, 177] on input "text" at bounding box center [391, 167] width 306 height 29
click at [335, 172] on input "text" at bounding box center [391, 167] width 306 height 29
type input "239.00"
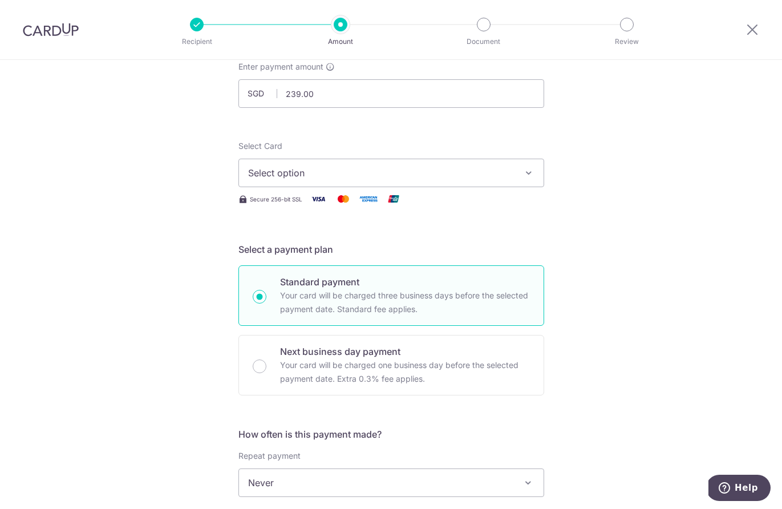
scroll to position [75, 0]
click at [283, 170] on span "Select option" at bounding box center [381, 172] width 266 height 14
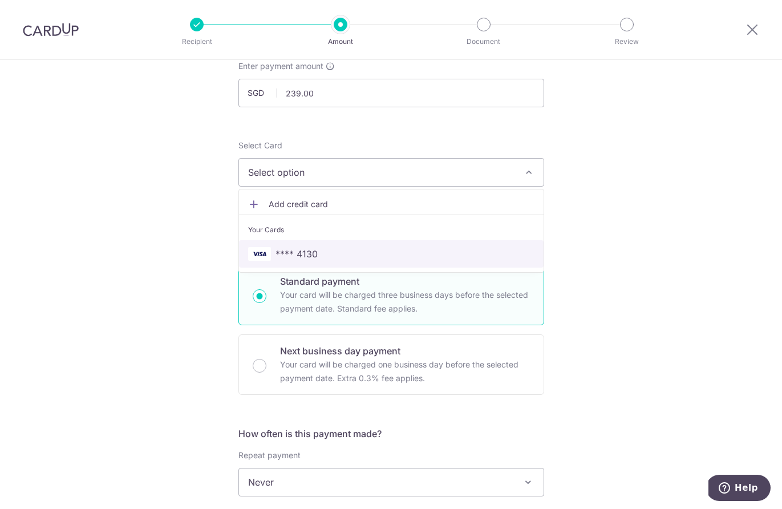
click at [320, 257] on span "**** 4130" at bounding box center [391, 254] width 286 height 14
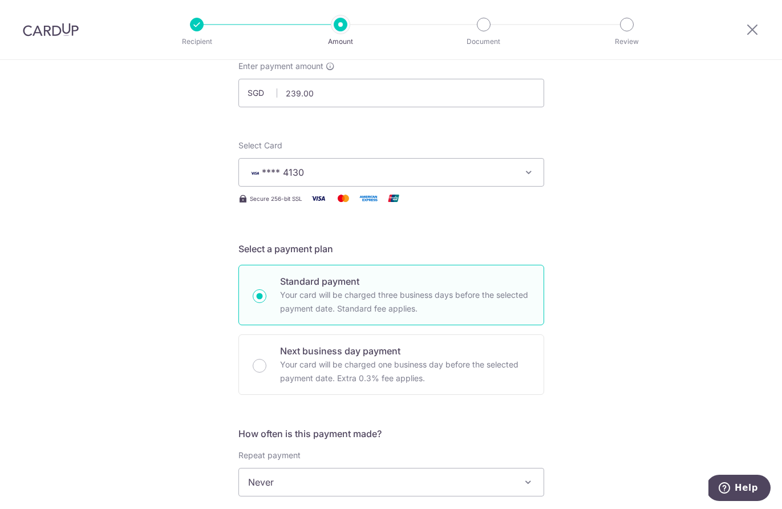
click at [131, 213] on div "Tell us more about your payment Enter payment amount SGD 239.00 239.00 Select C…" at bounding box center [391, 501] width 782 height 1032
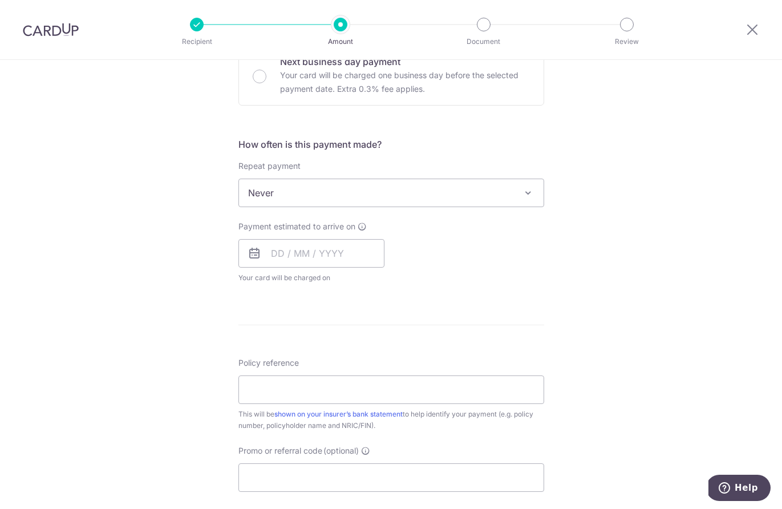
scroll to position [402, 0]
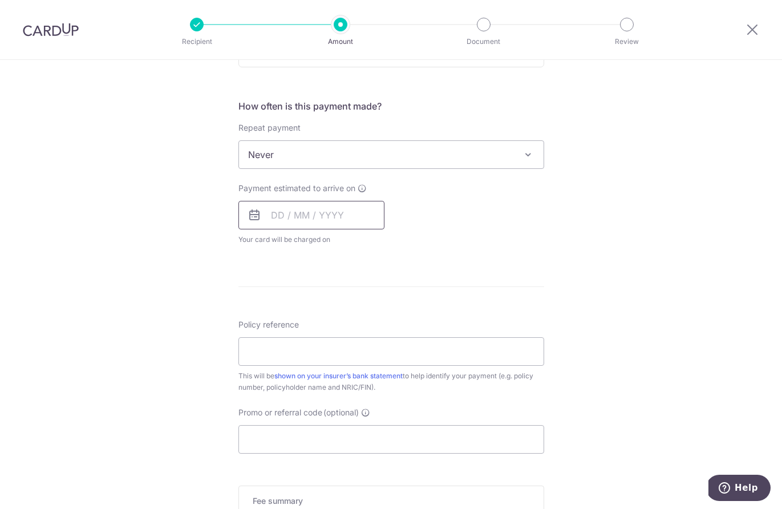
click at [294, 217] on input "text" at bounding box center [311, 215] width 146 height 29
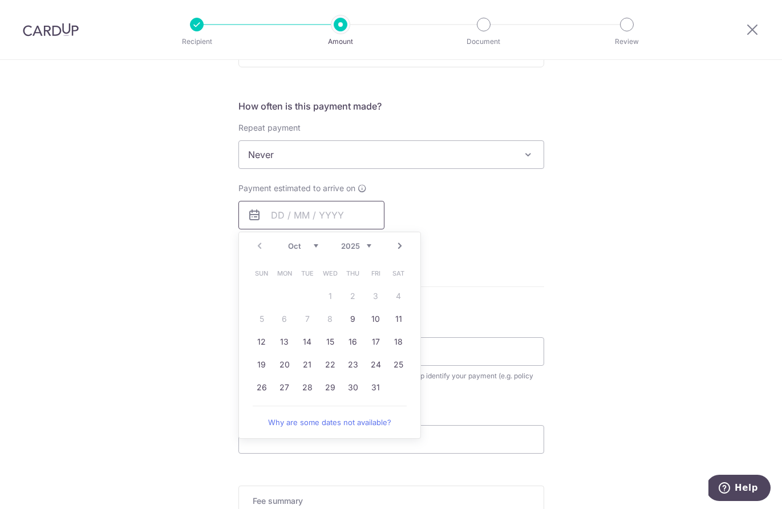
scroll to position [400, 0]
click at [398, 251] on link "Next" at bounding box center [400, 248] width 14 height 14
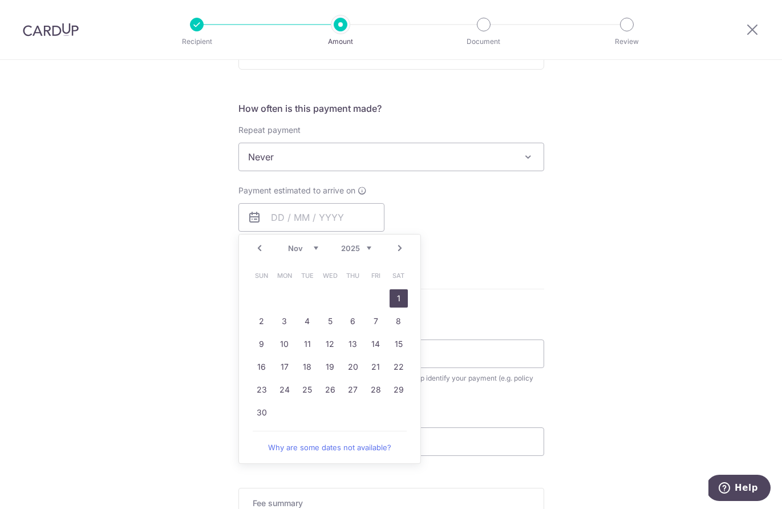
click at [394, 298] on link "1" at bounding box center [399, 298] width 18 height 18
type input "[DATE]"
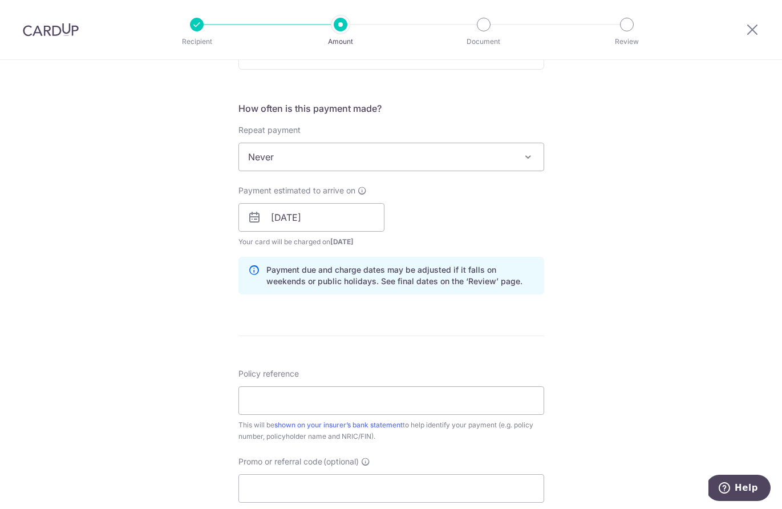
click at [178, 238] on div "Tell us more about your payment Enter payment amount SGD 239.00 239.00 Select C…" at bounding box center [391, 199] width 782 height 1079
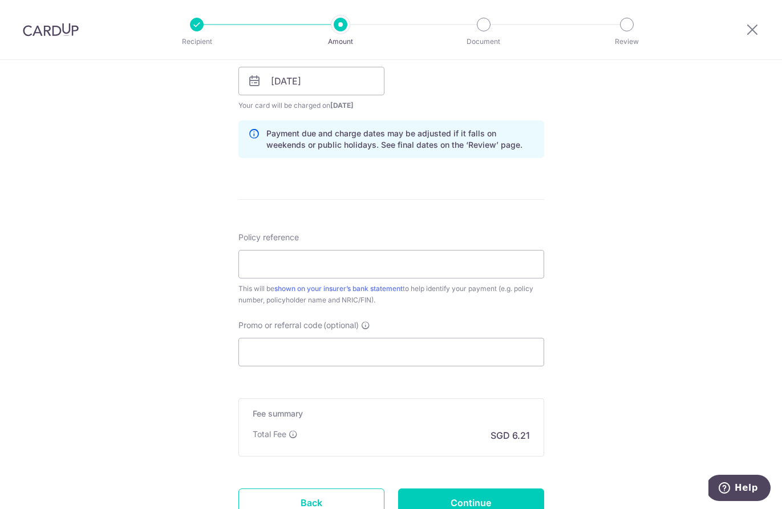
scroll to position [539, 0]
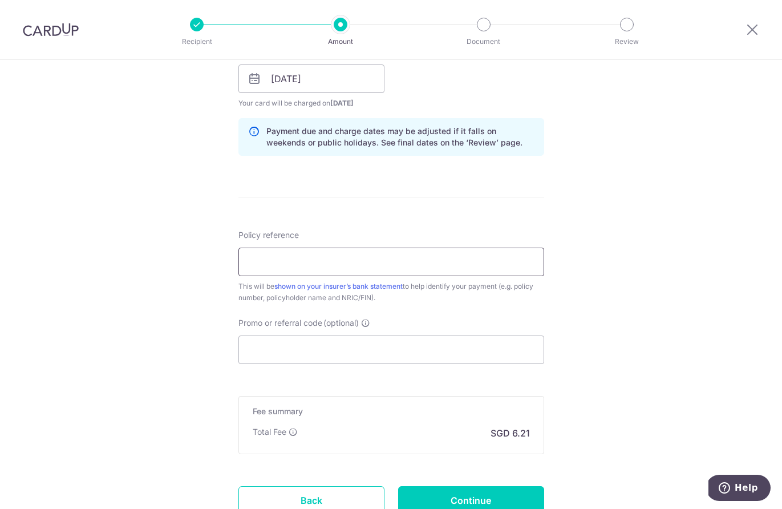
click at [289, 257] on input "Policy reference" at bounding box center [391, 262] width 306 height 29
type input "H233665322"
click at [165, 249] on div "Tell us more about your payment Enter payment amount SGD 239.00 239.00 Select C…" at bounding box center [391, 60] width 782 height 1079
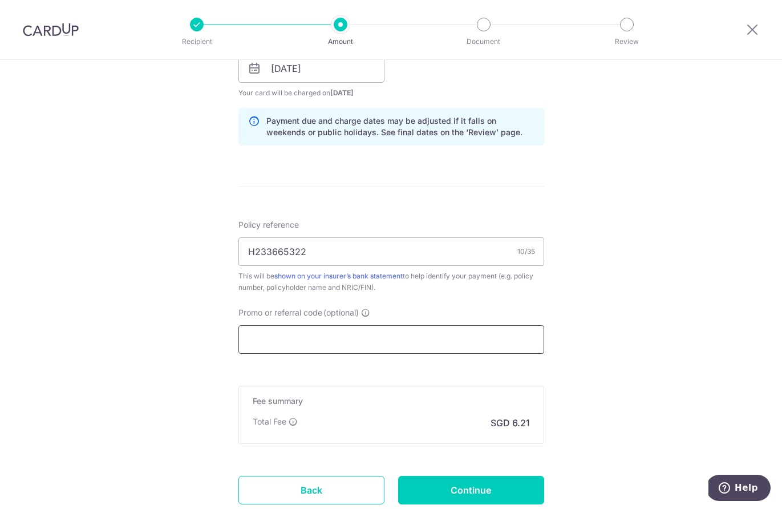
click at [317, 349] on input "Promo or referral code (optional)" at bounding box center [391, 339] width 306 height 29
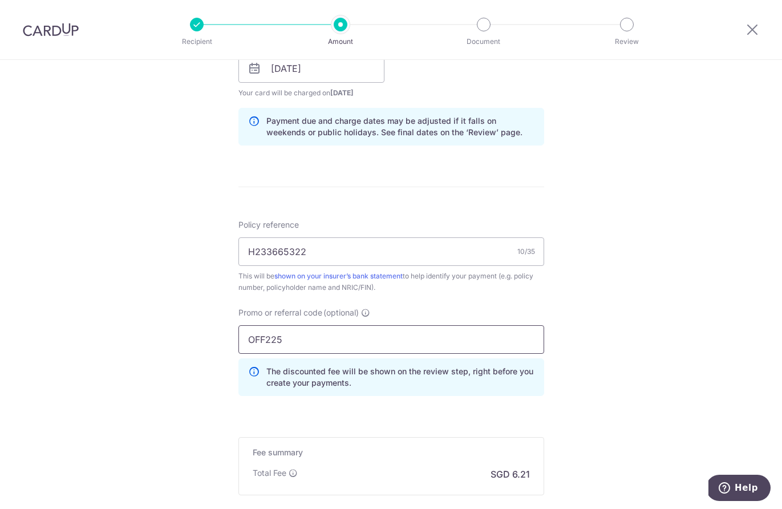
type input "OFF225"
click at [126, 297] on div "Tell us more about your payment Enter payment amount SGD 239.00 239.00 Select C…" at bounding box center [391, 76] width 782 height 1130
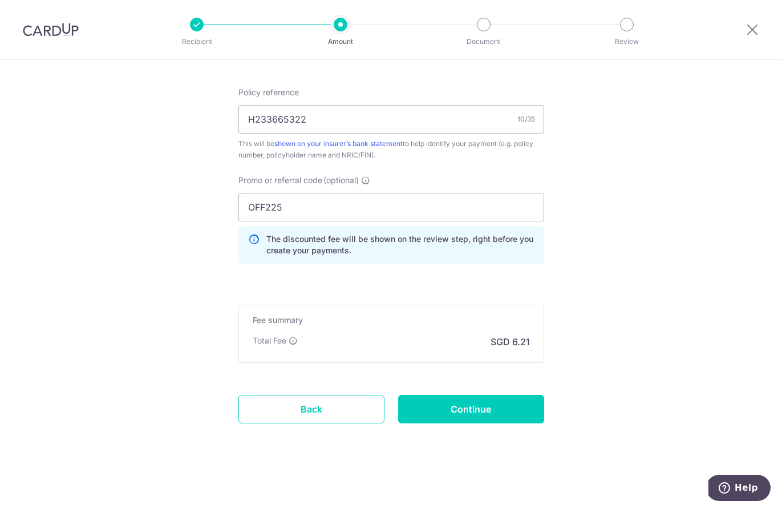
scroll to position [681, 0]
click at [450, 410] on input "Continue" at bounding box center [471, 409] width 146 height 29
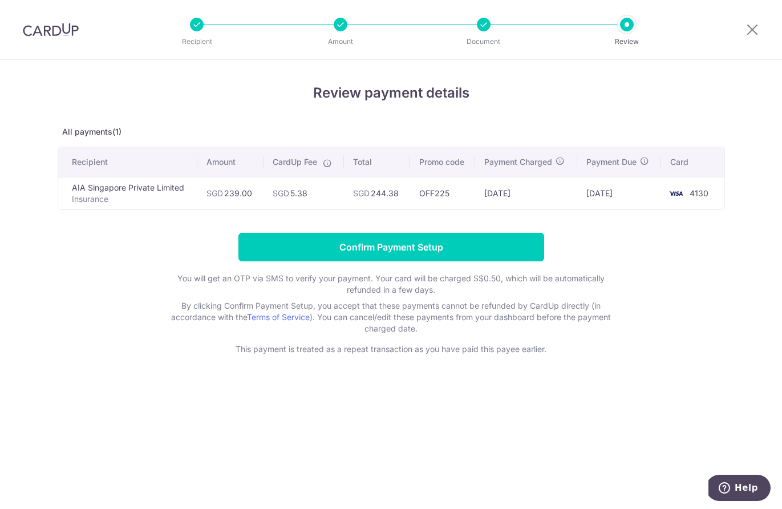
click at [193, 224] on div "Review payment details All payments(1) Recipient Amount CardUp Fee Total Promo …" at bounding box center [391, 219] width 667 height 272
click at [331, 248] on input "Confirm Payment Setup" at bounding box center [391, 247] width 306 height 29
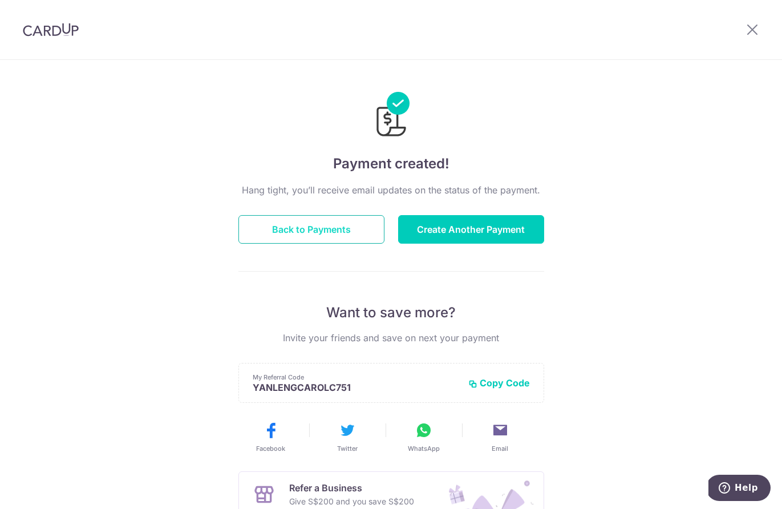
click at [285, 230] on button "Back to Payments" at bounding box center [311, 229] width 146 height 29
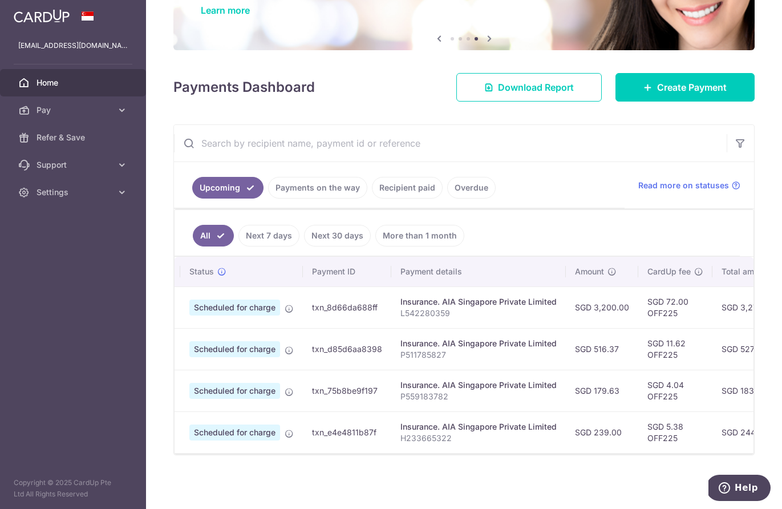
scroll to position [0, 19]
click at [228, 390] on span "Scheduled for charge" at bounding box center [233, 391] width 91 height 16
click at [430, 383] on div "Insurance. AIA Singapore Private Limited" at bounding box center [477, 384] width 156 height 11
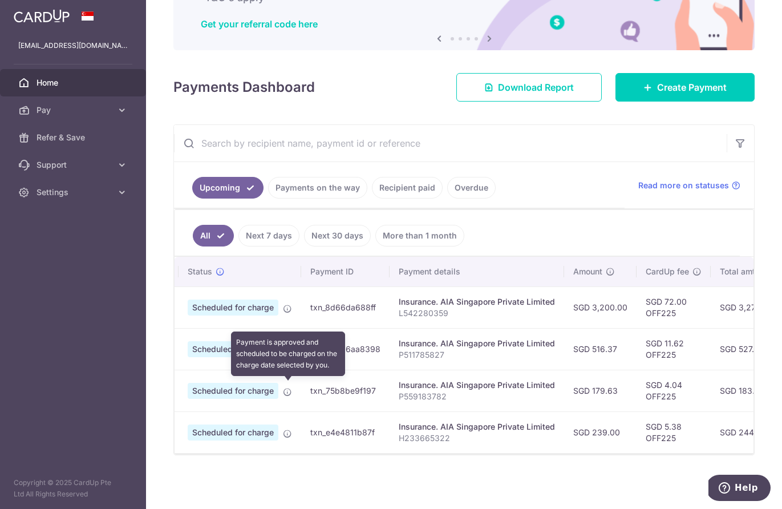
click at [288, 388] on icon at bounding box center [287, 391] width 9 height 9
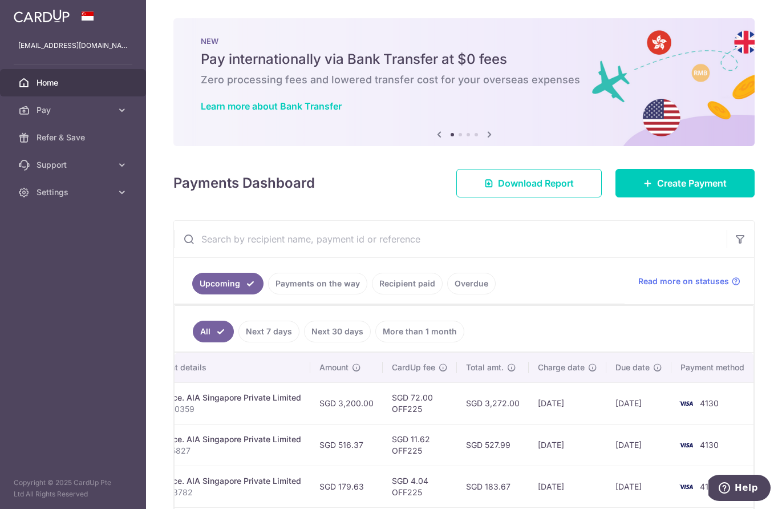
scroll to position [0, 0]
click at [62, 133] on span "Refer & Save" at bounding box center [74, 137] width 75 height 11
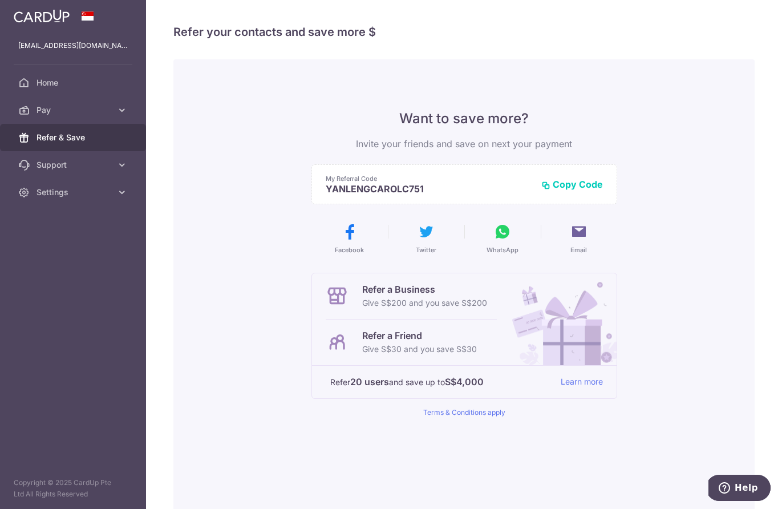
click at [88, 17] on span at bounding box center [88, 15] width 14 height 9
click at [56, 193] on span "Settings" at bounding box center [74, 192] width 75 height 11
click at [52, 244] on span "Logout" at bounding box center [74, 246] width 75 height 11
